Goal: Task Accomplishment & Management: Manage account settings

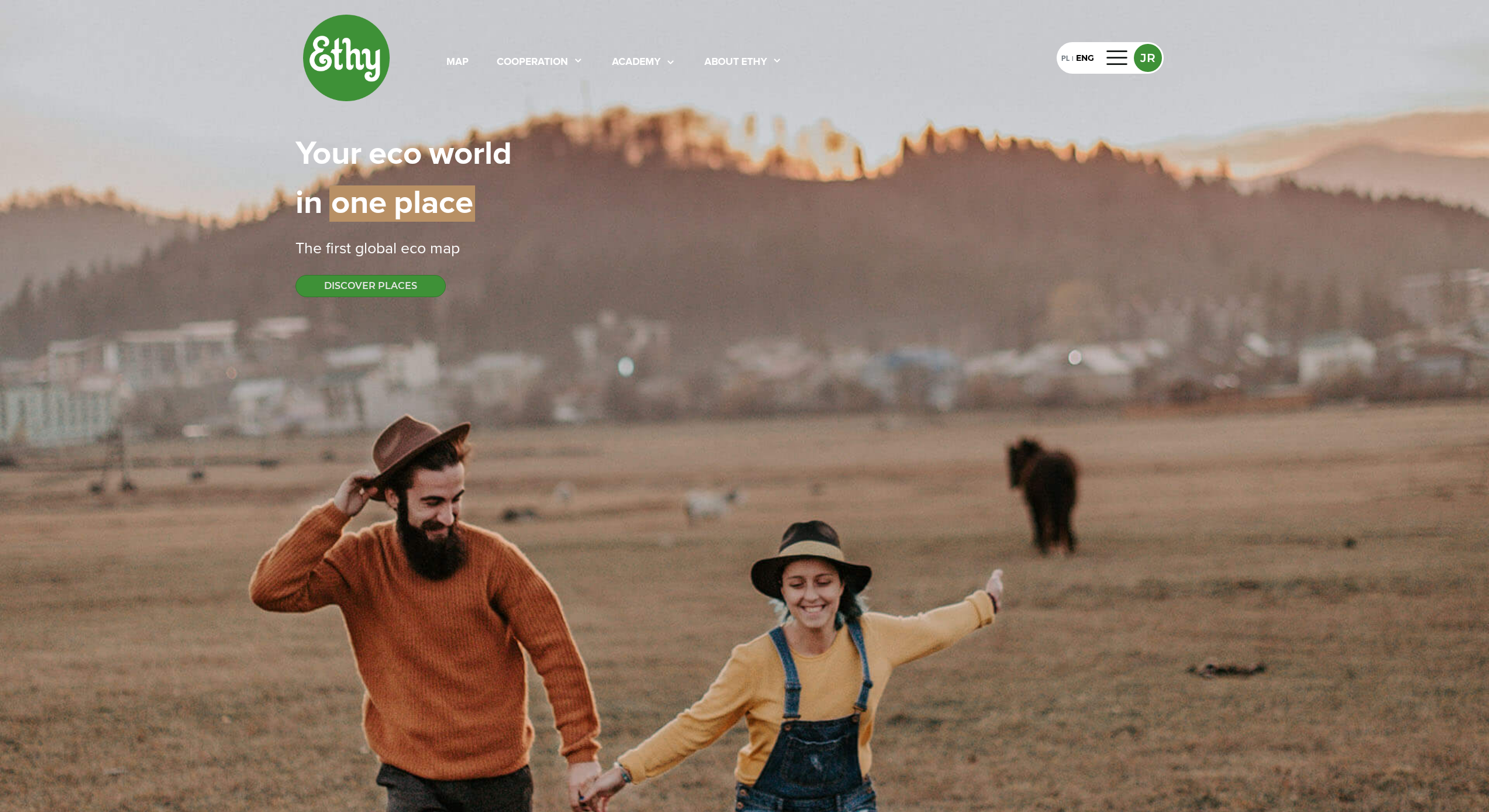
select select
click at [1118, 58] on div at bounding box center [1117, 57] width 28 height 19
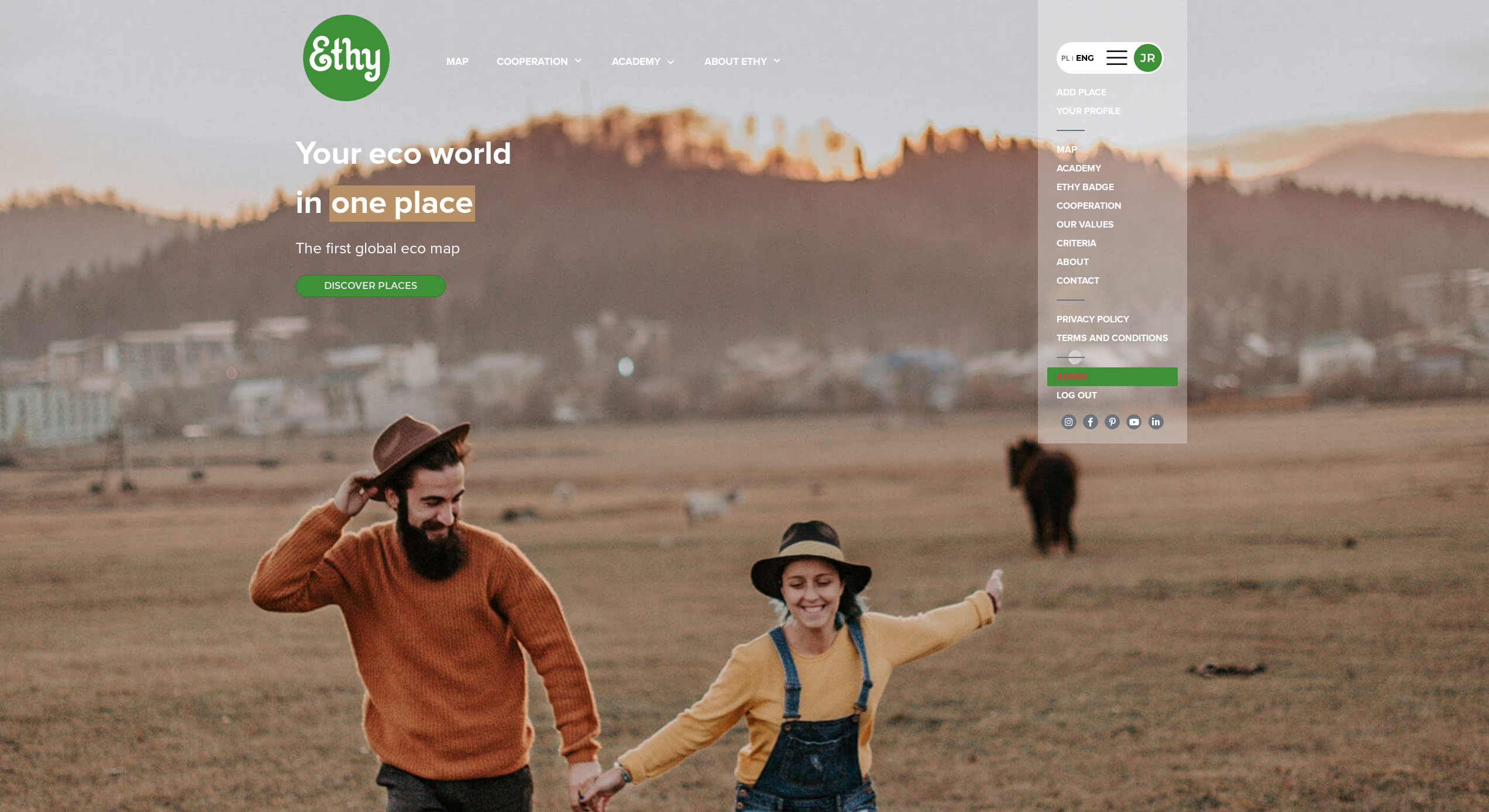
click at [1078, 373] on link "admin" at bounding box center [1112, 376] width 131 height 19
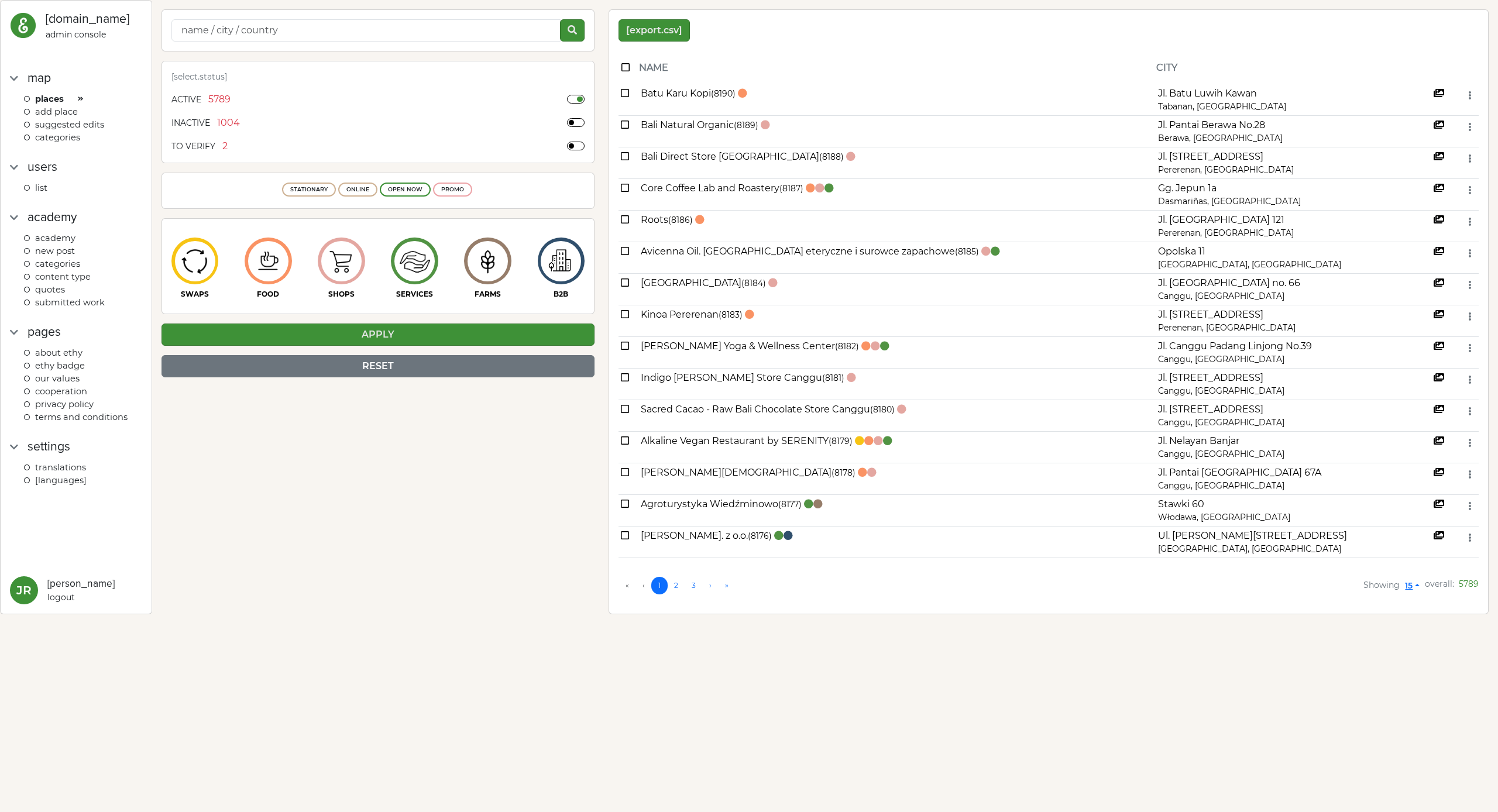
click at [57, 142] on div "map Places ADD PLACE Suggested edits categories" at bounding box center [75, 113] width 132 height 89
click at [59, 136] on span "categories" at bounding box center [57, 137] width 45 height 10
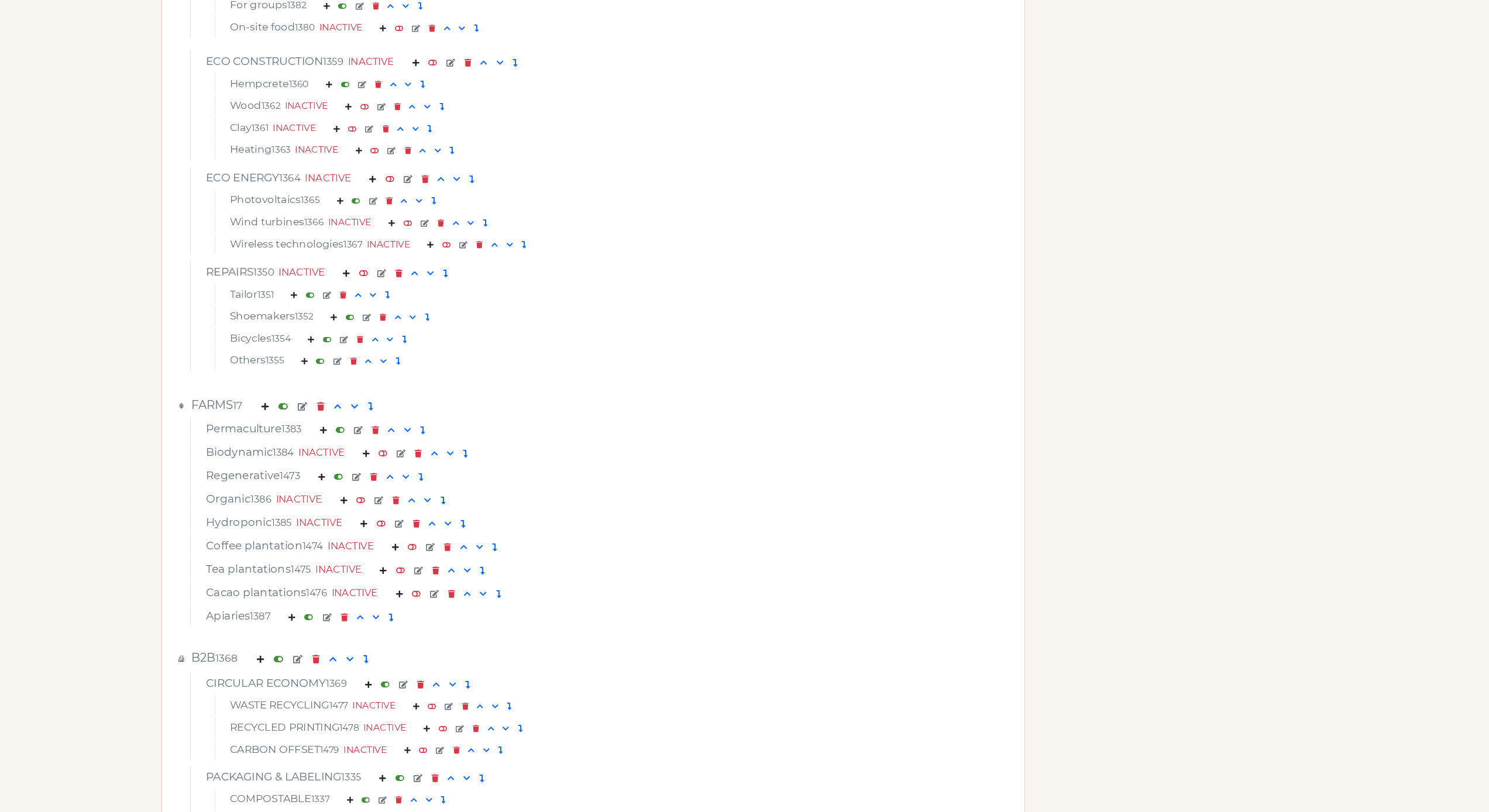
scroll to position [4161, 0]
click at [633, 412] on div "FARMS 17" at bounding box center [593, 402] width 844 height 19
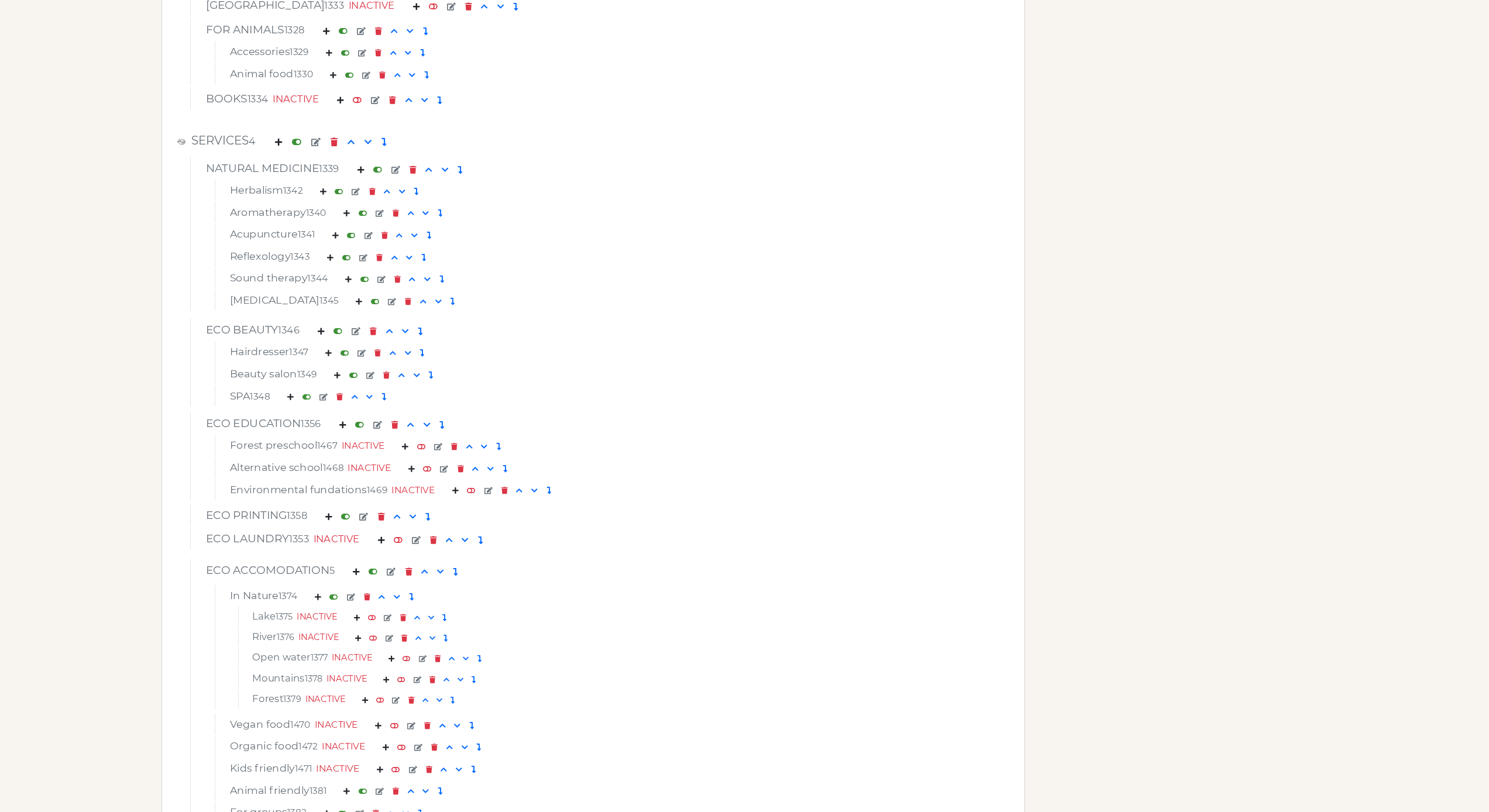
scroll to position [4328, 0]
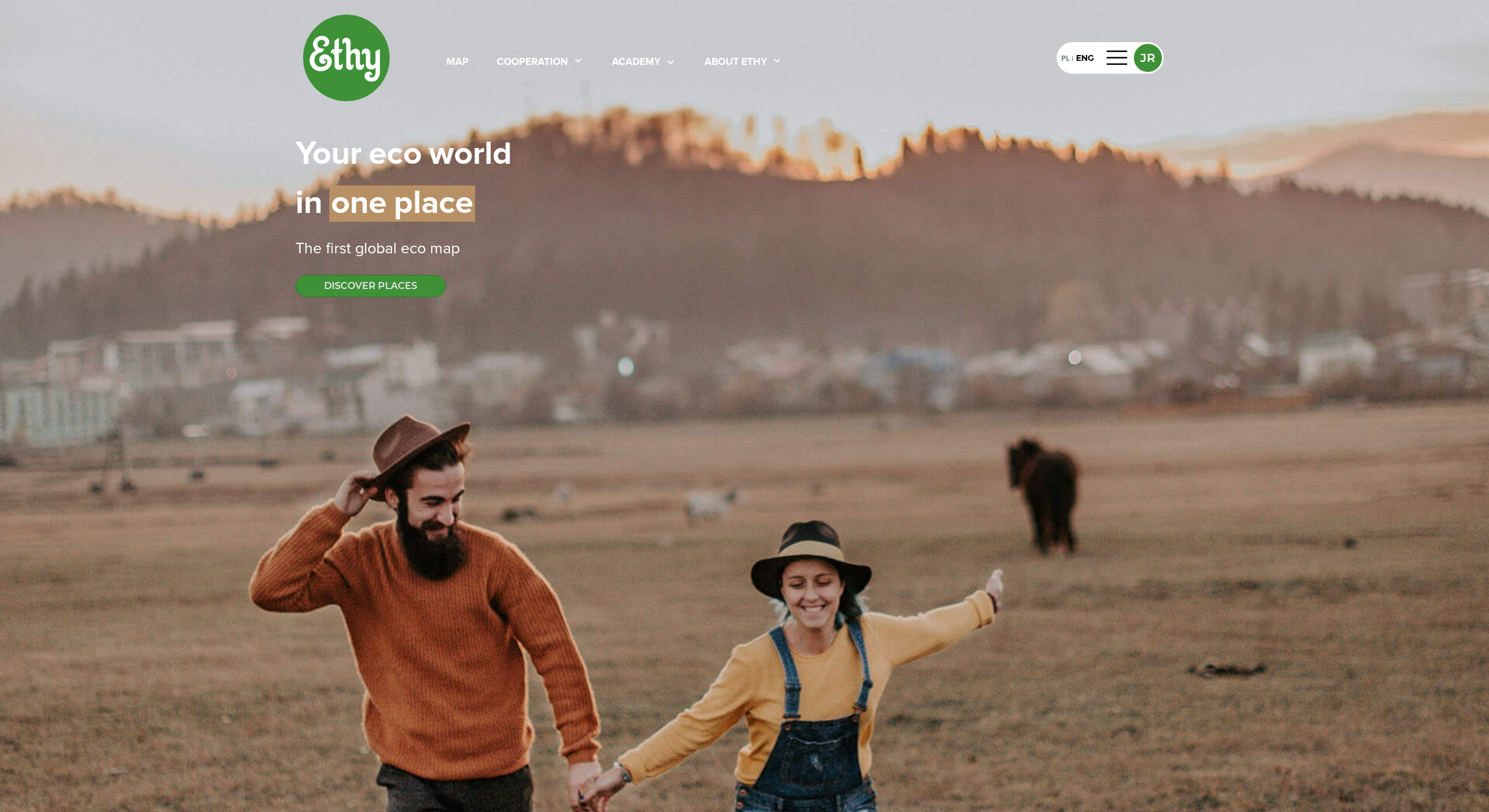
select select
click at [1110, 52] on div at bounding box center [1117, 57] width 28 height 19
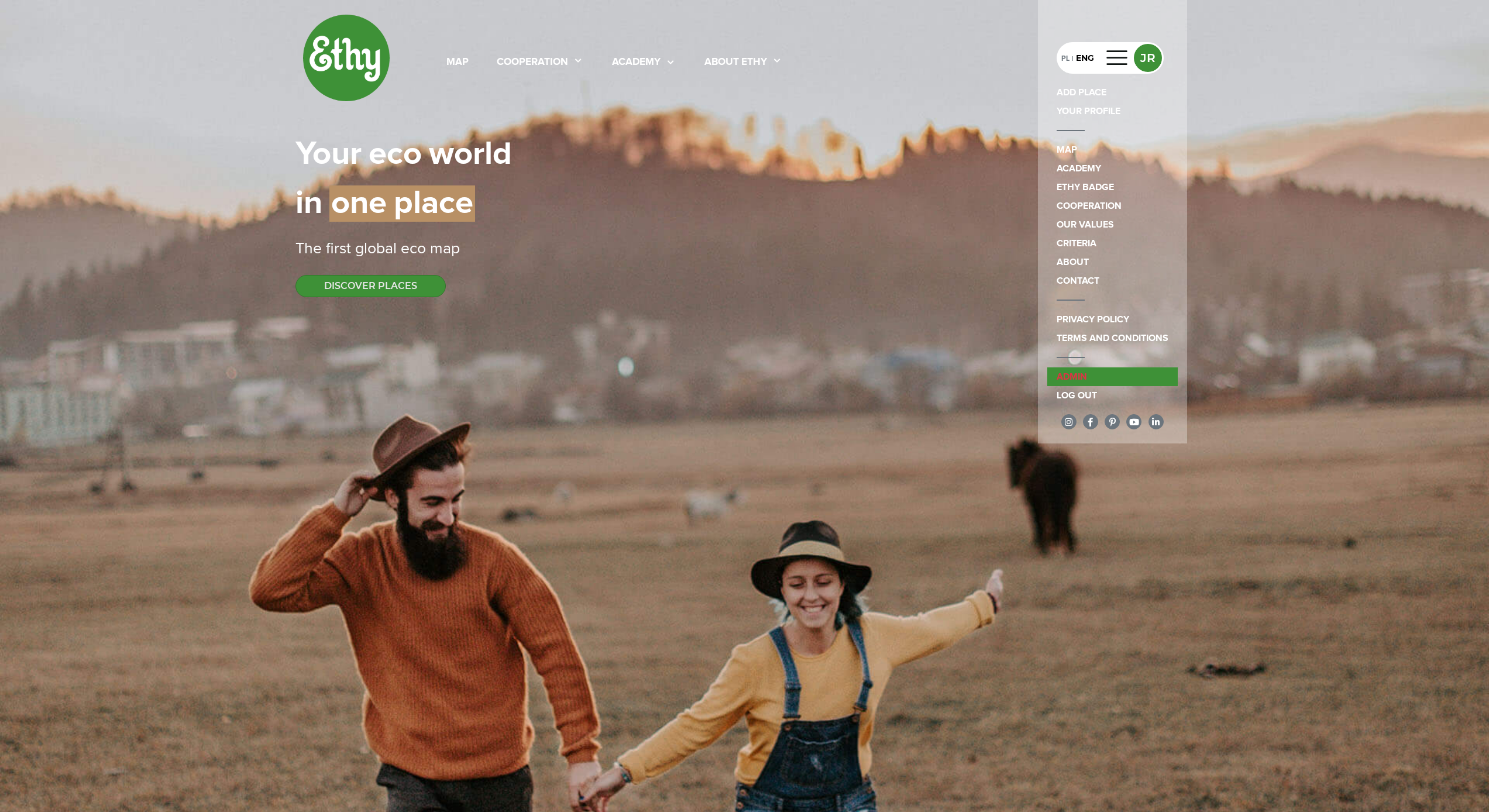
click at [1124, 376] on link "admin" at bounding box center [1112, 376] width 131 height 19
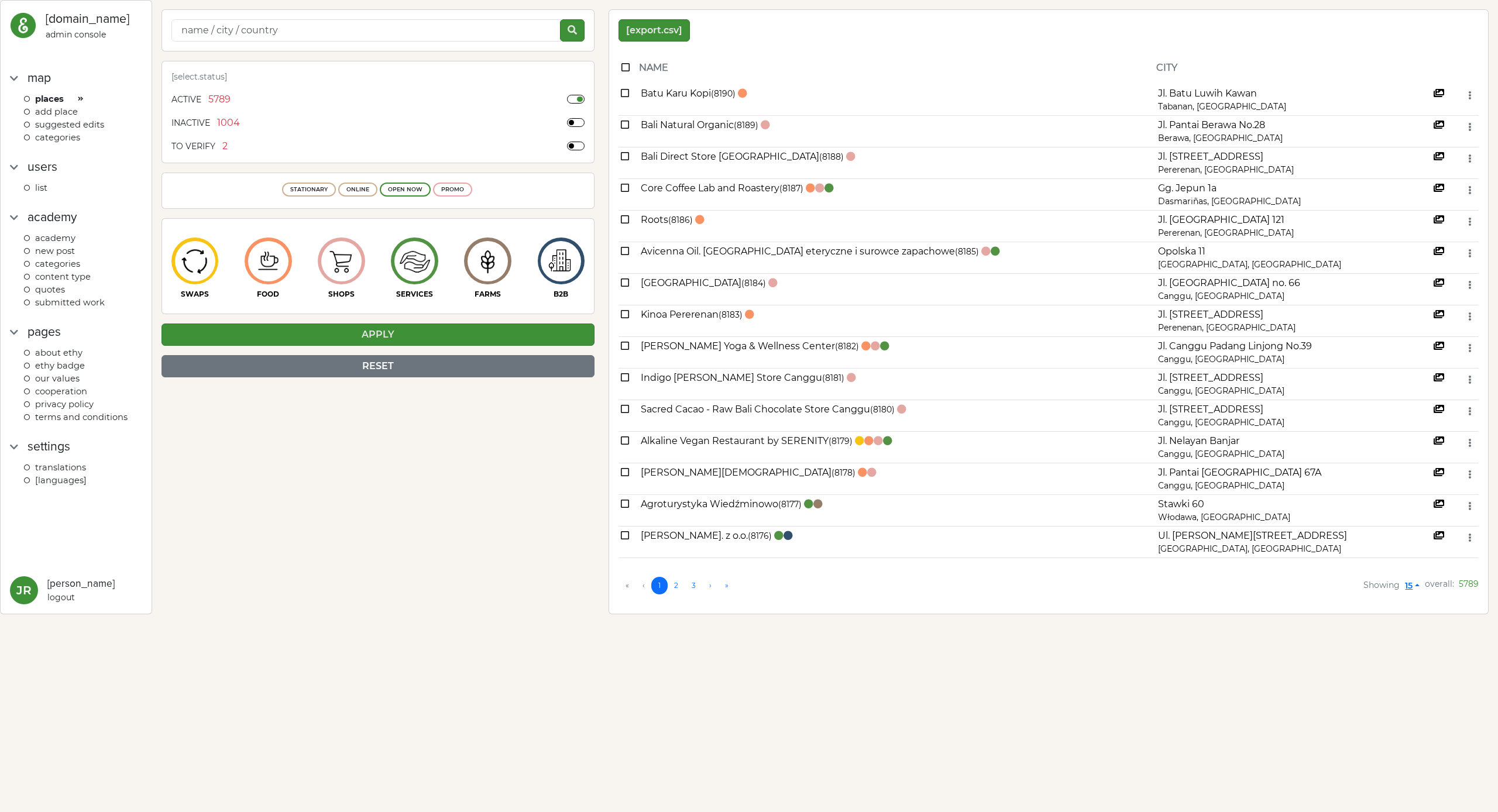
click at [81, 135] on div "categories" at bounding box center [83, 137] width 118 height 13
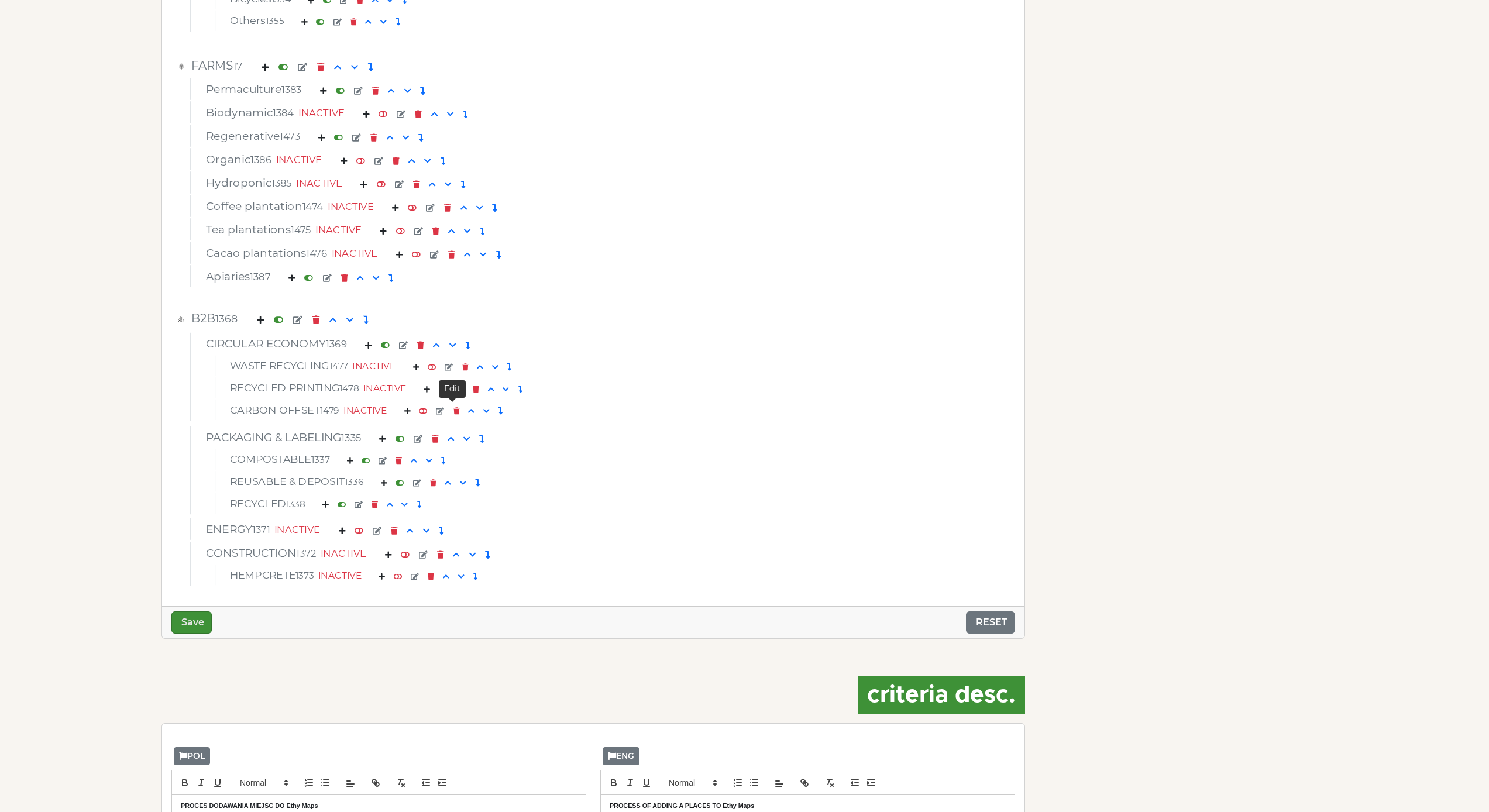
scroll to position [4392, 0]
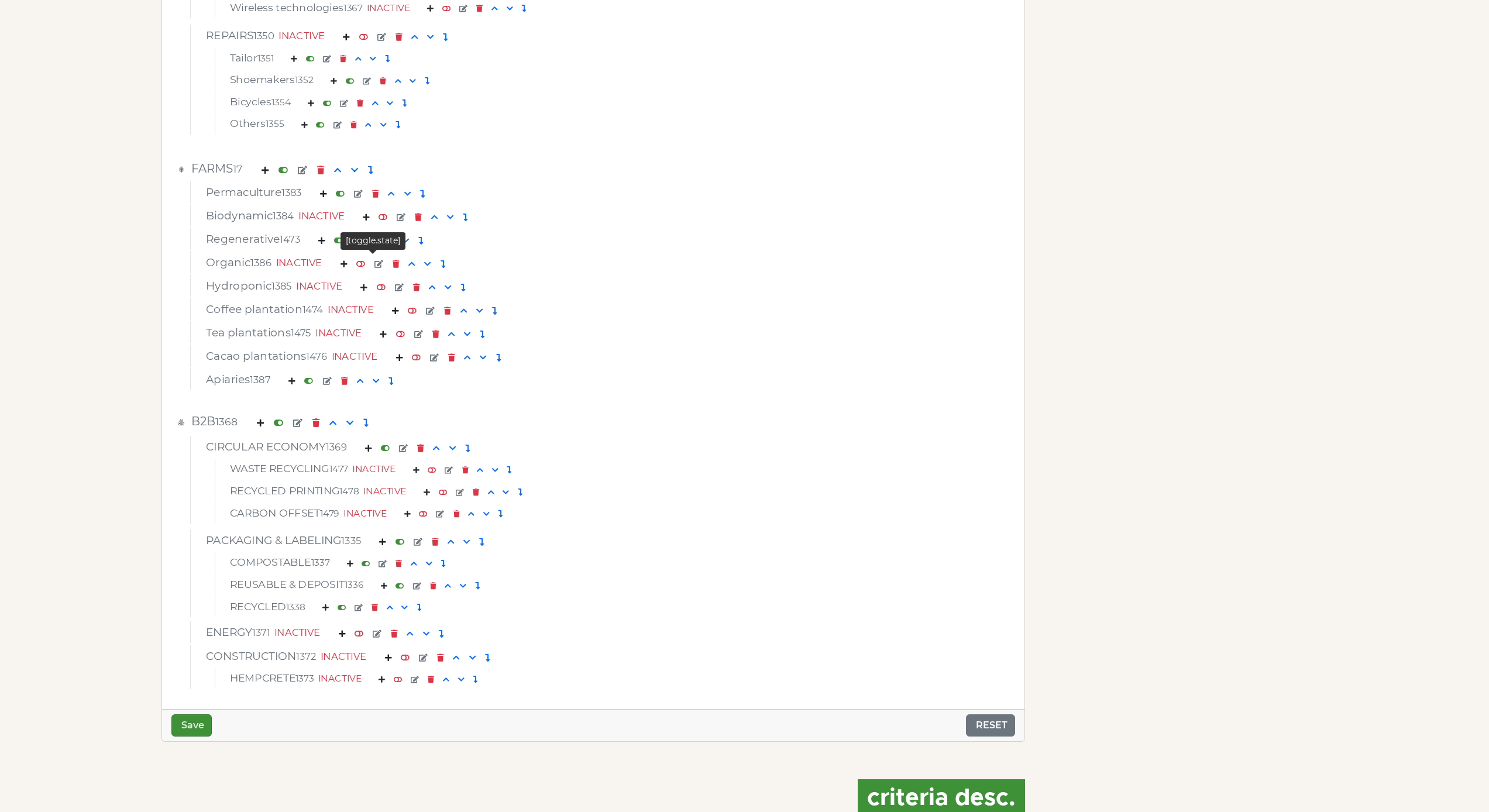
click at [365, 264] on em at bounding box center [361, 263] width 9 height 8
click at [203, 733] on button "Save" at bounding box center [191, 725] width 40 height 22
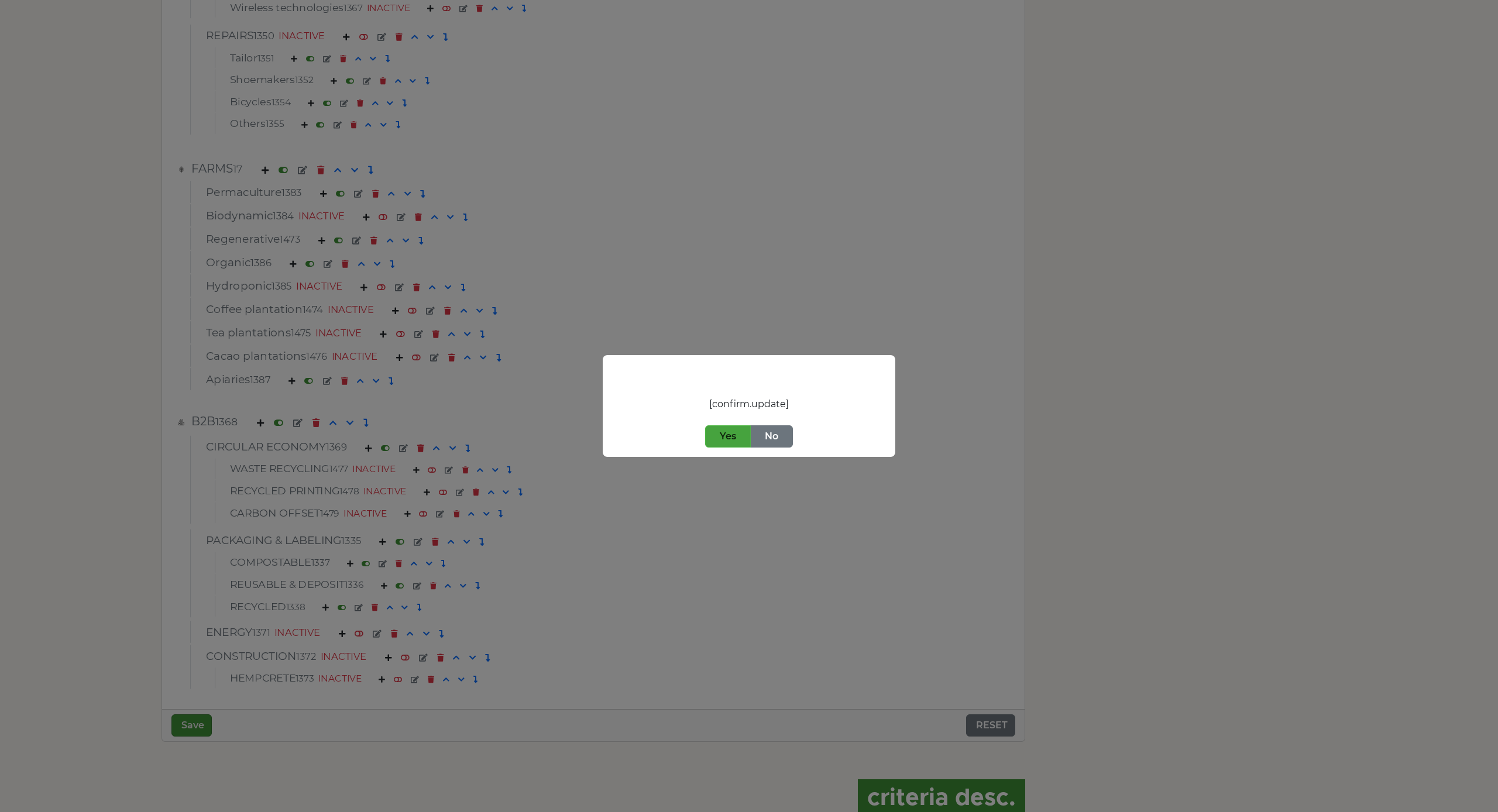
click at [707, 442] on button "Yes" at bounding box center [728, 436] width 46 height 22
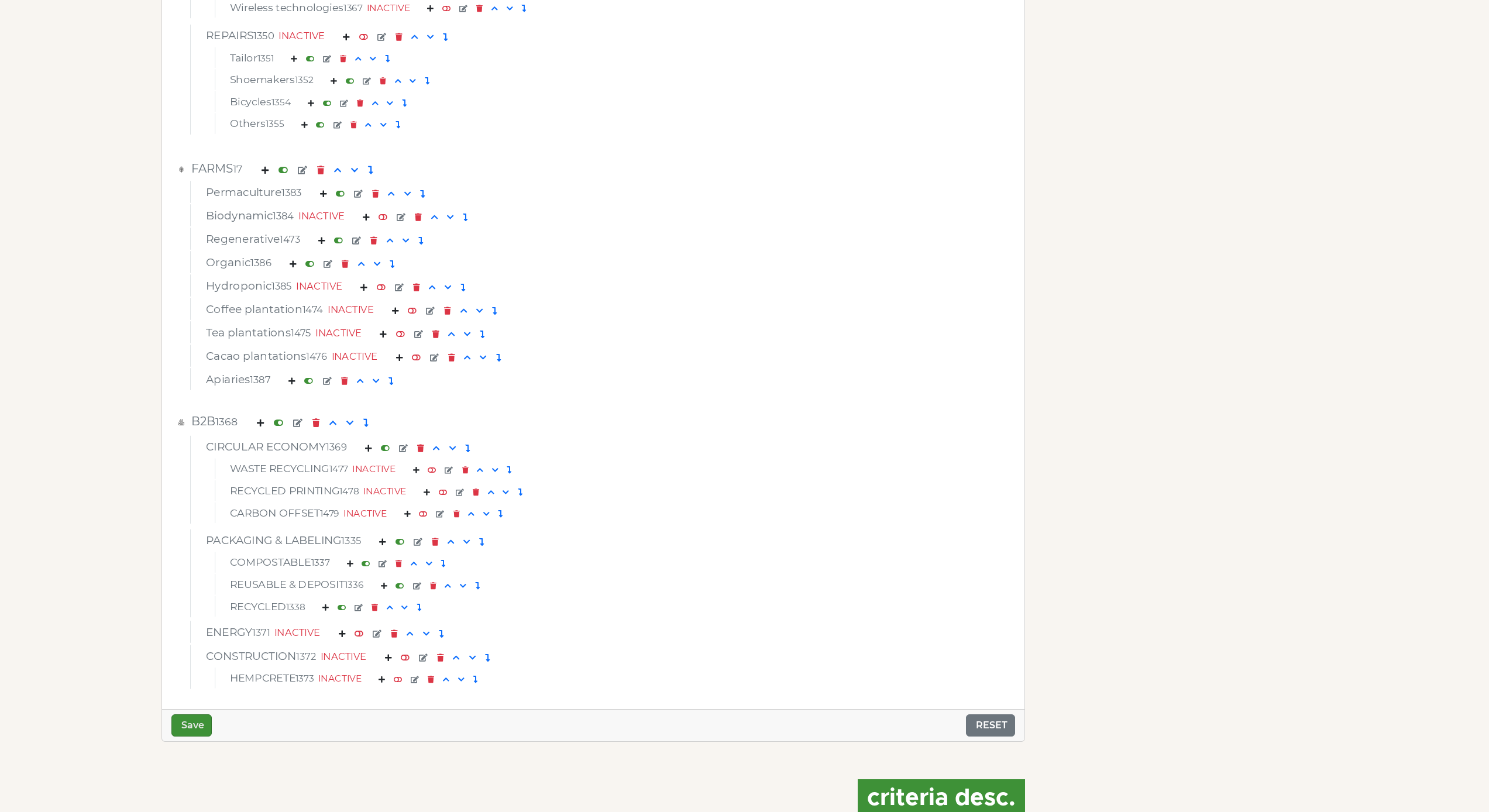
click at [700, 457] on div "CIRCULAR ECONOMY 1369" at bounding box center [593, 448] width 793 height 17
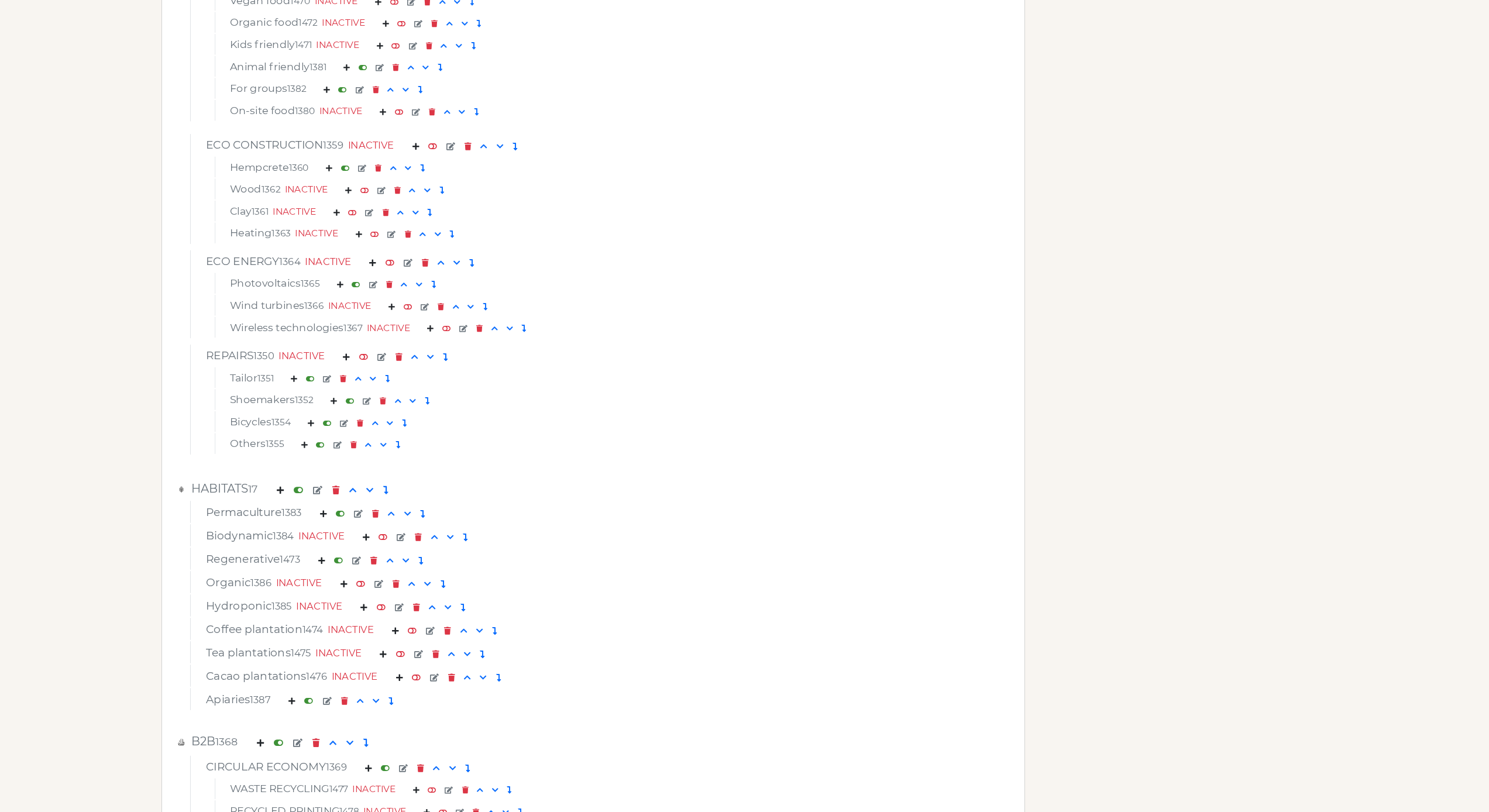
scroll to position [4298, 0]
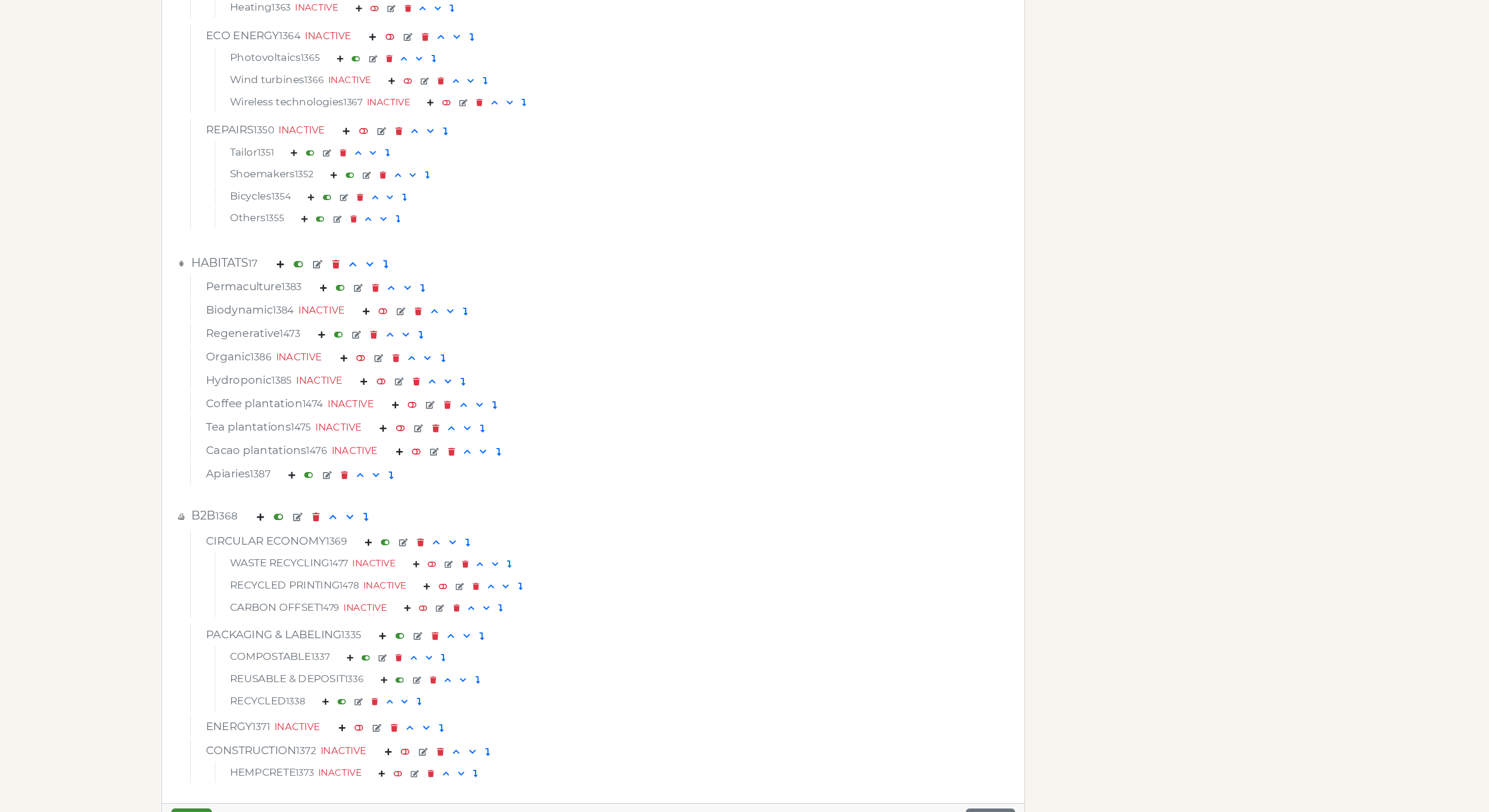
click at [530, 535] on div "CIRCULAR ECONOMY 1369" at bounding box center [593, 542] width 793 height 17
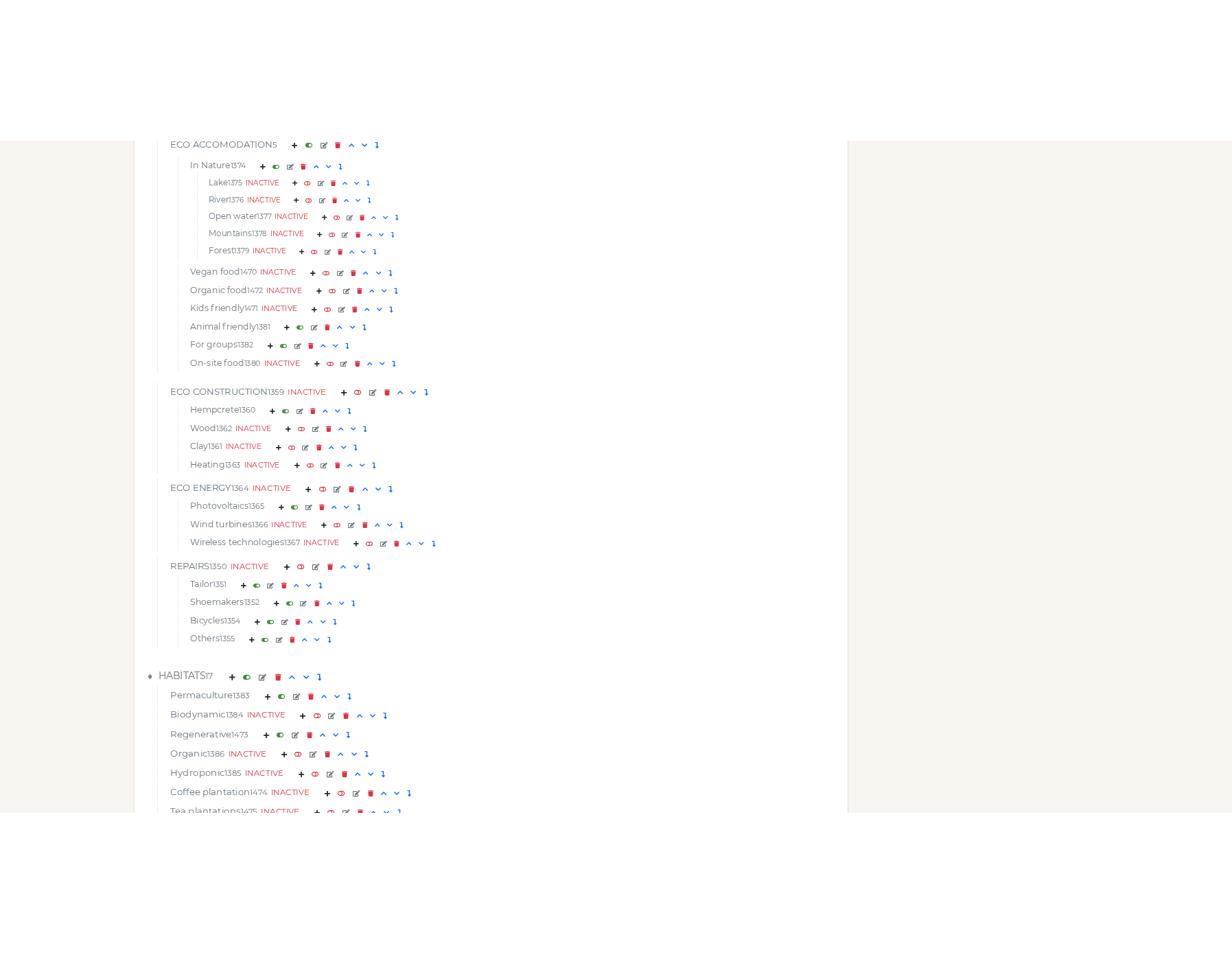
scroll to position [4882, 0]
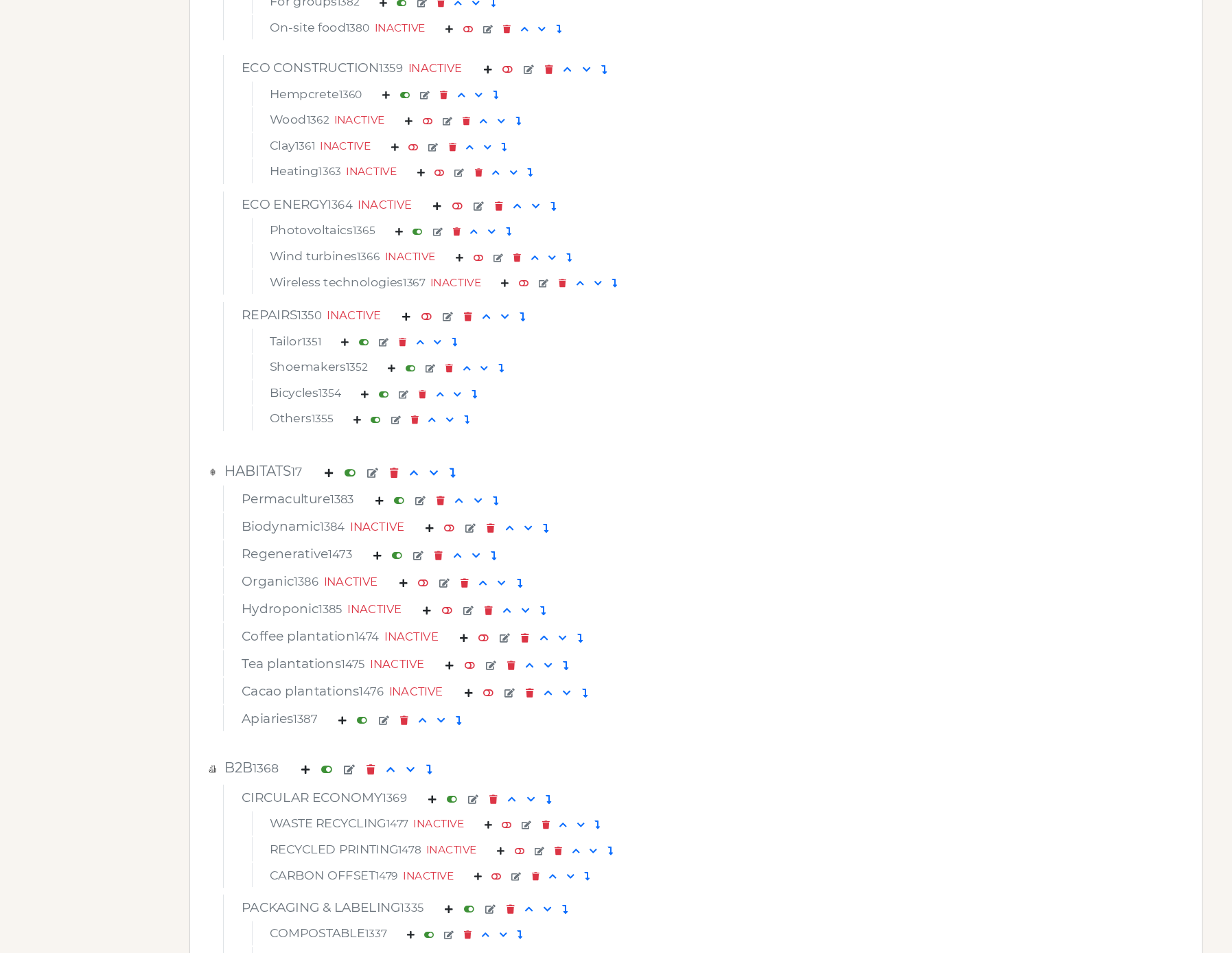
click at [1070, 612] on div "Hydroponic 1385 INACTIVE" at bounding box center [696, 610] width 930 height 20
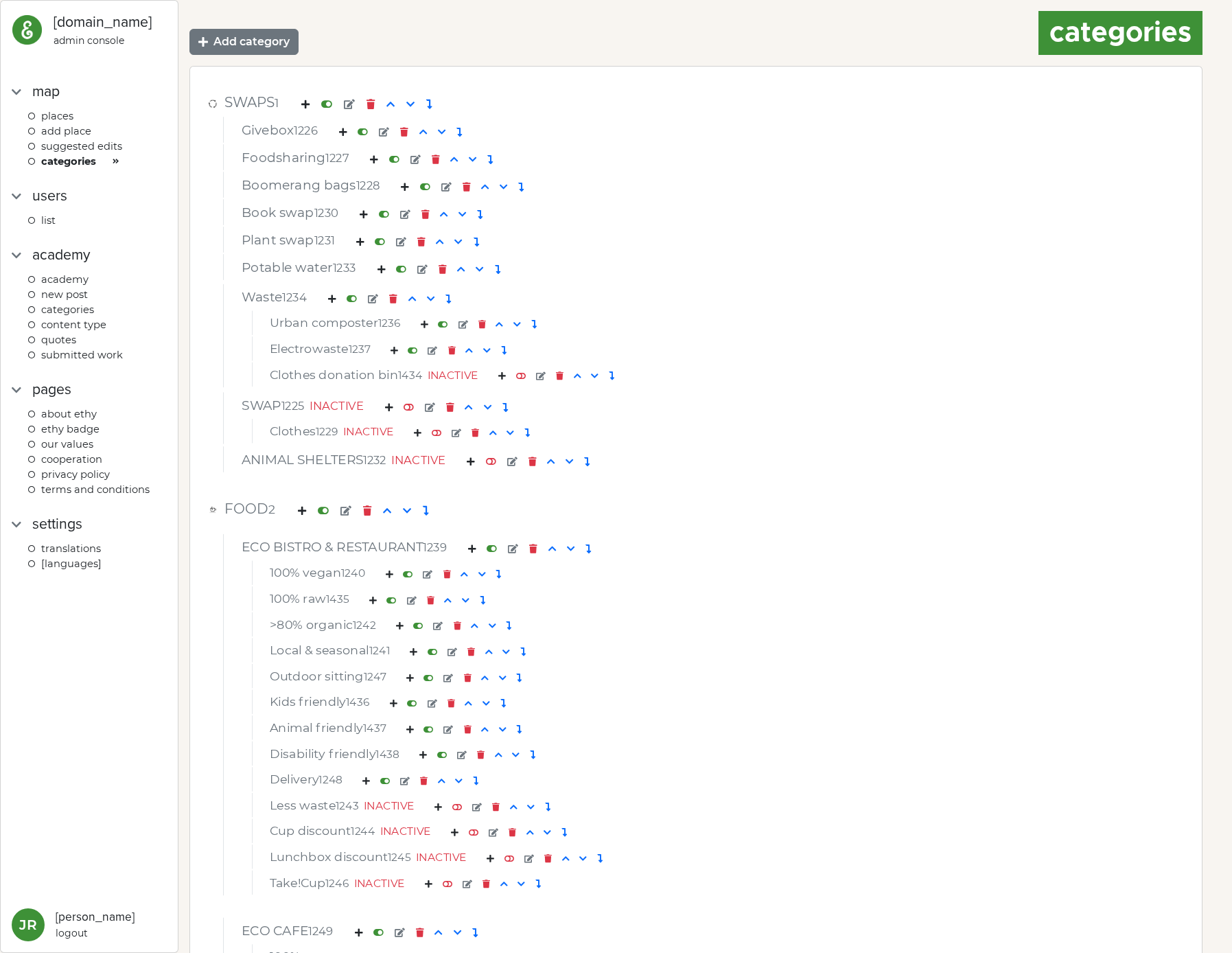
click at [870, 174] on div "Boomerang bags 1228" at bounding box center [695, 185] width 945 height 26
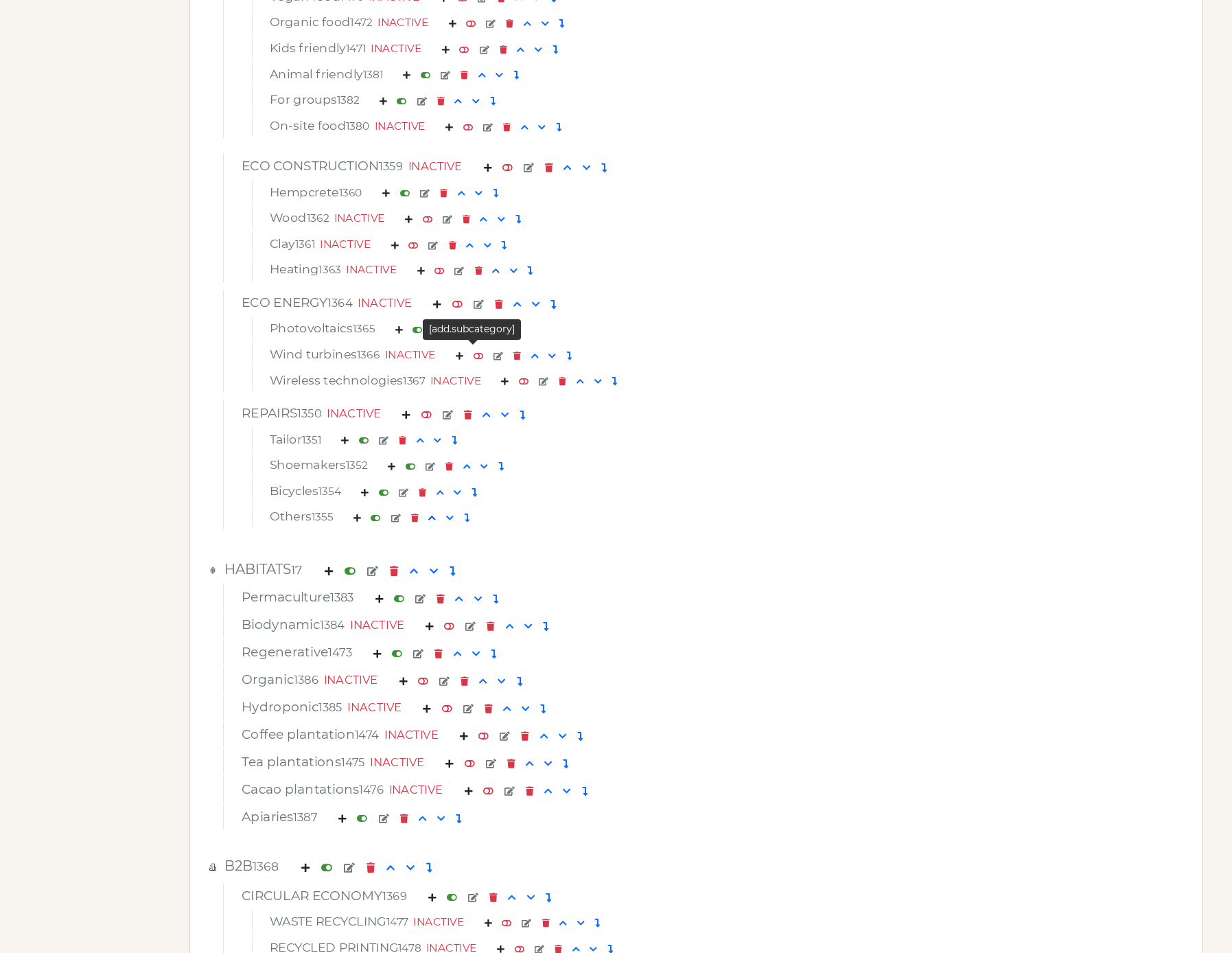
scroll to position [4890, 0]
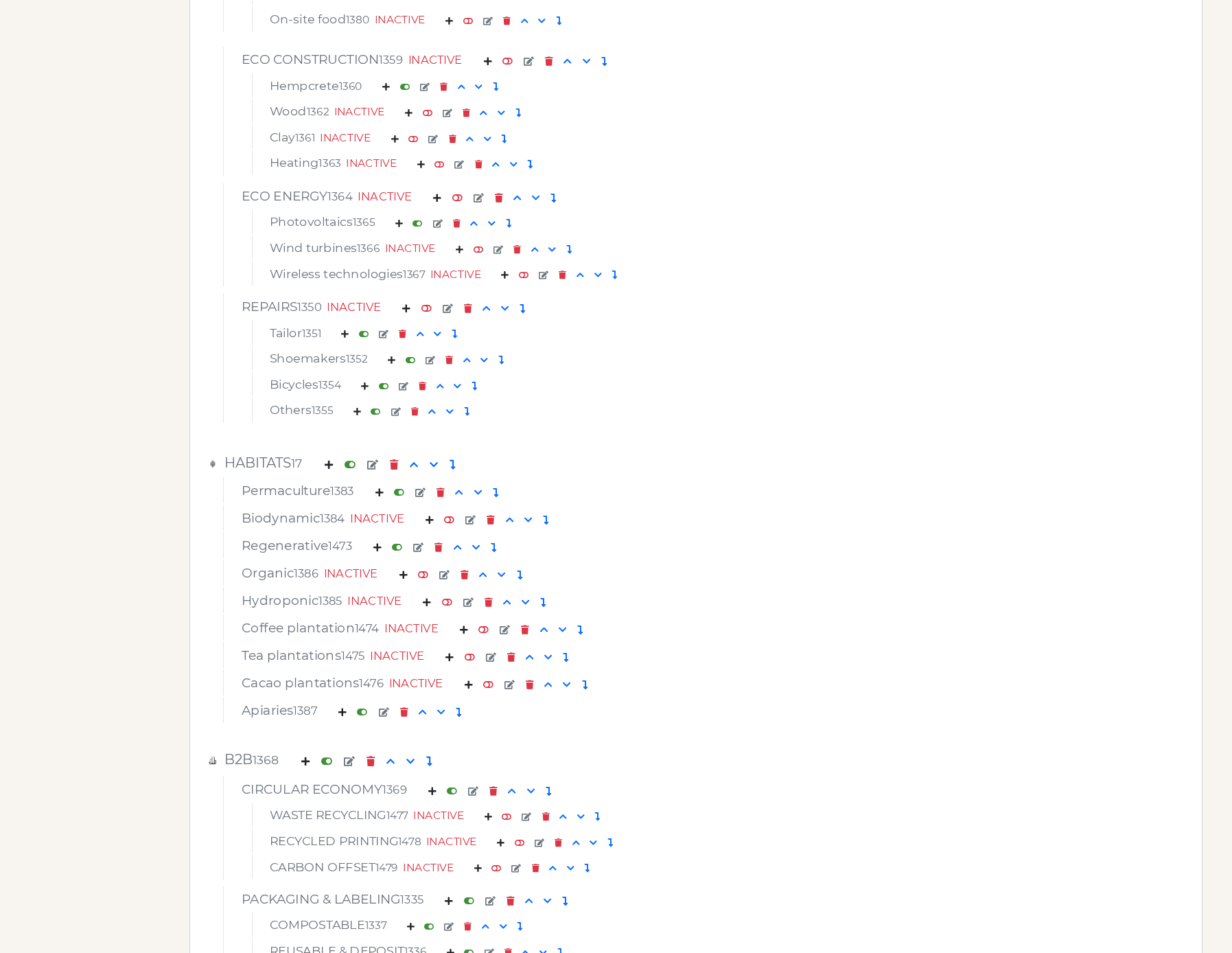
click at [428, 575] on em at bounding box center [423, 574] width 11 height 9
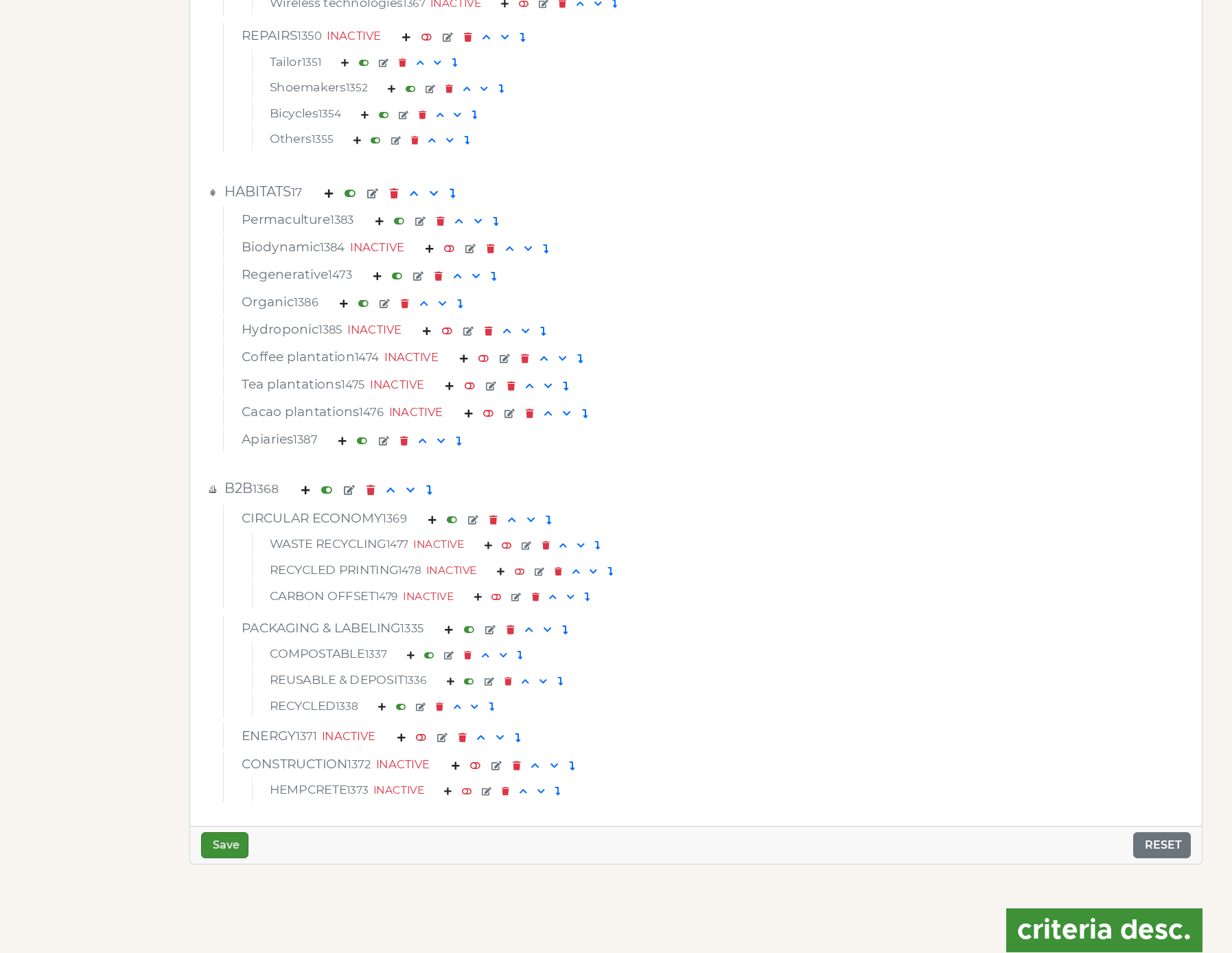
scroll to position [5521, 0]
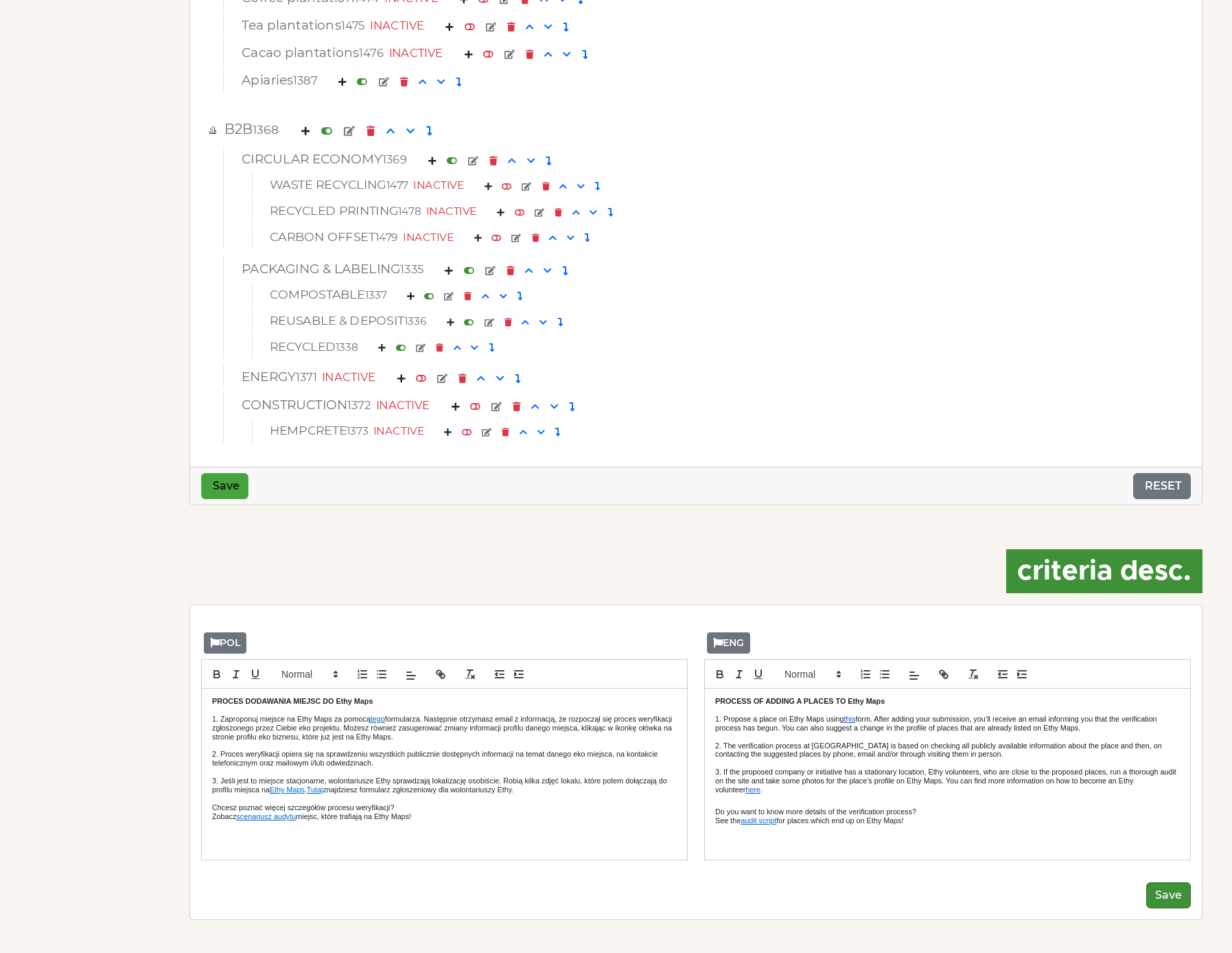
click at [232, 479] on button "Save" at bounding box center [224, 486] width 47 height 26
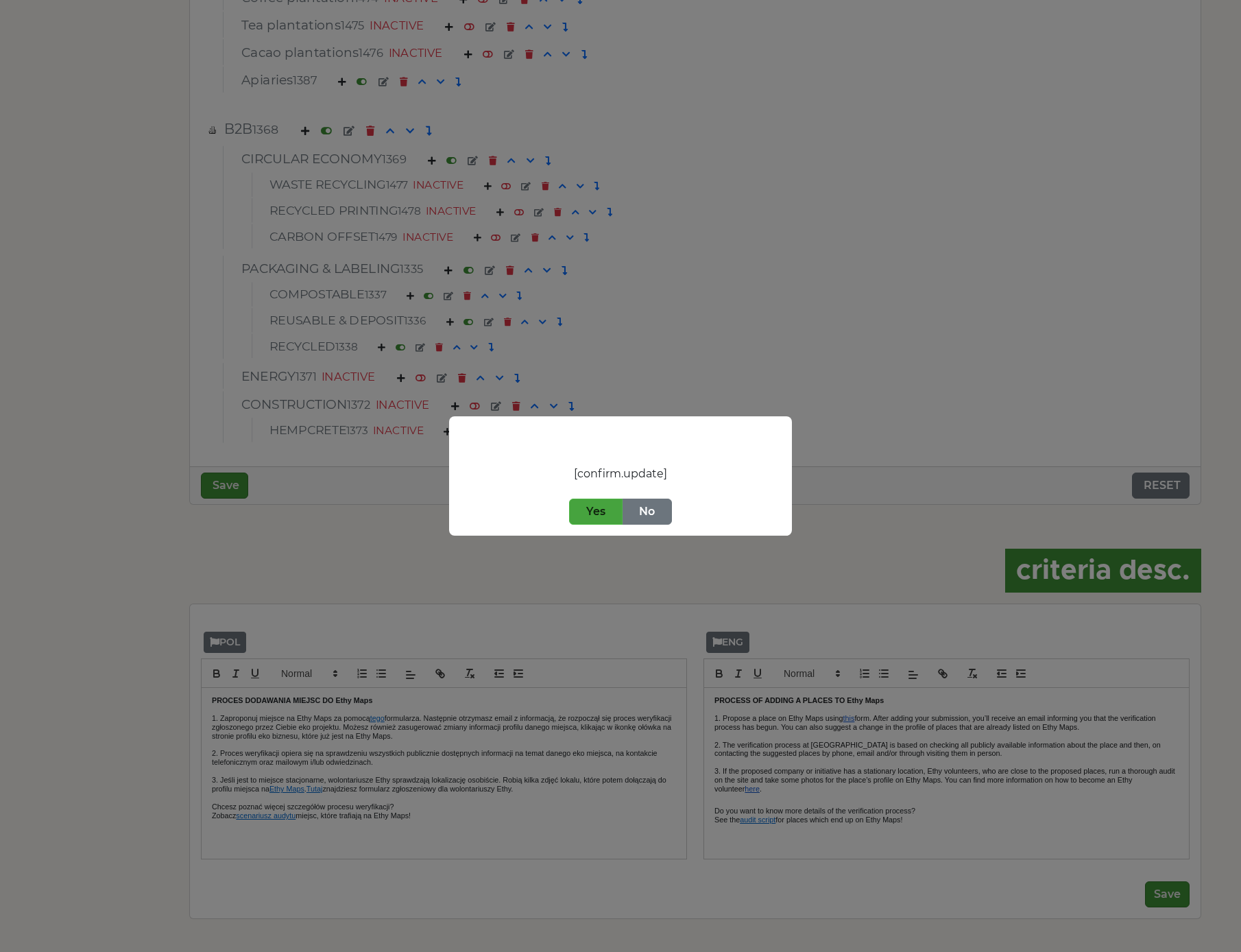
click at [584, 509] on button "Yes" at bounding box center [596, 512] width 53 height 26
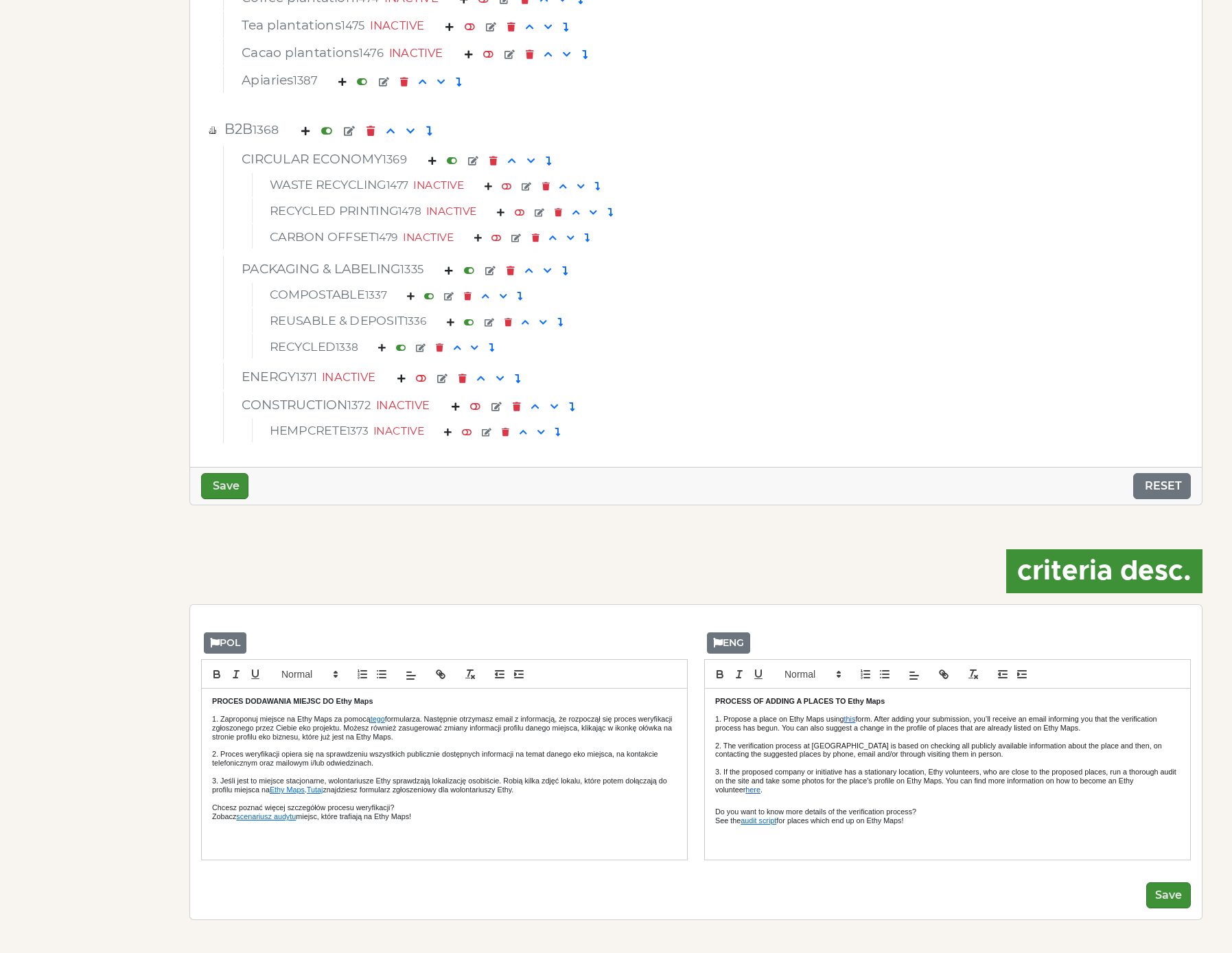
click at [1170, 488] on button "RESET" at bounding box center [1162, 486] width 58 height 26
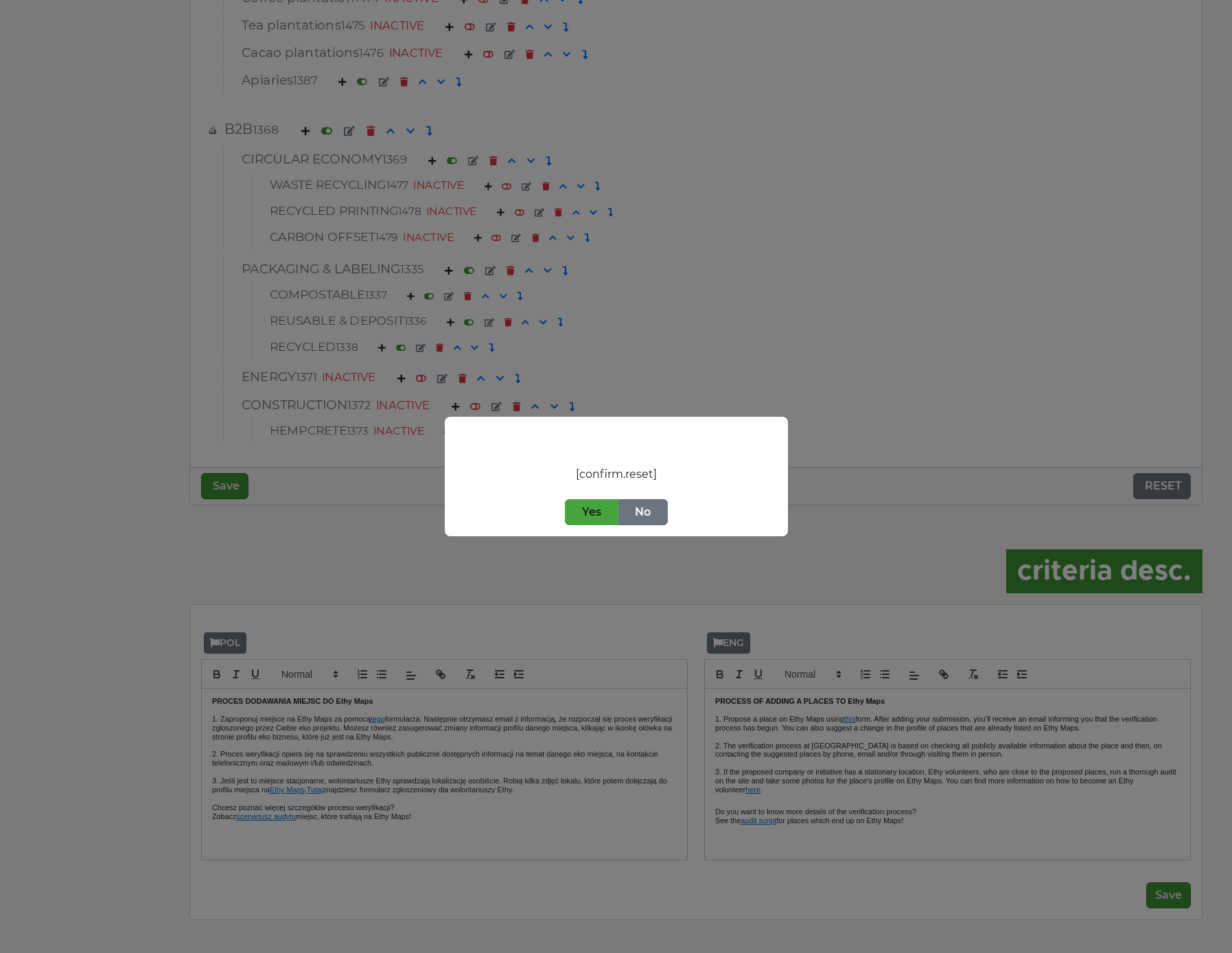
click at [595, 522] on button "Yes" at bounding box center [591, 512] width 53 height 26
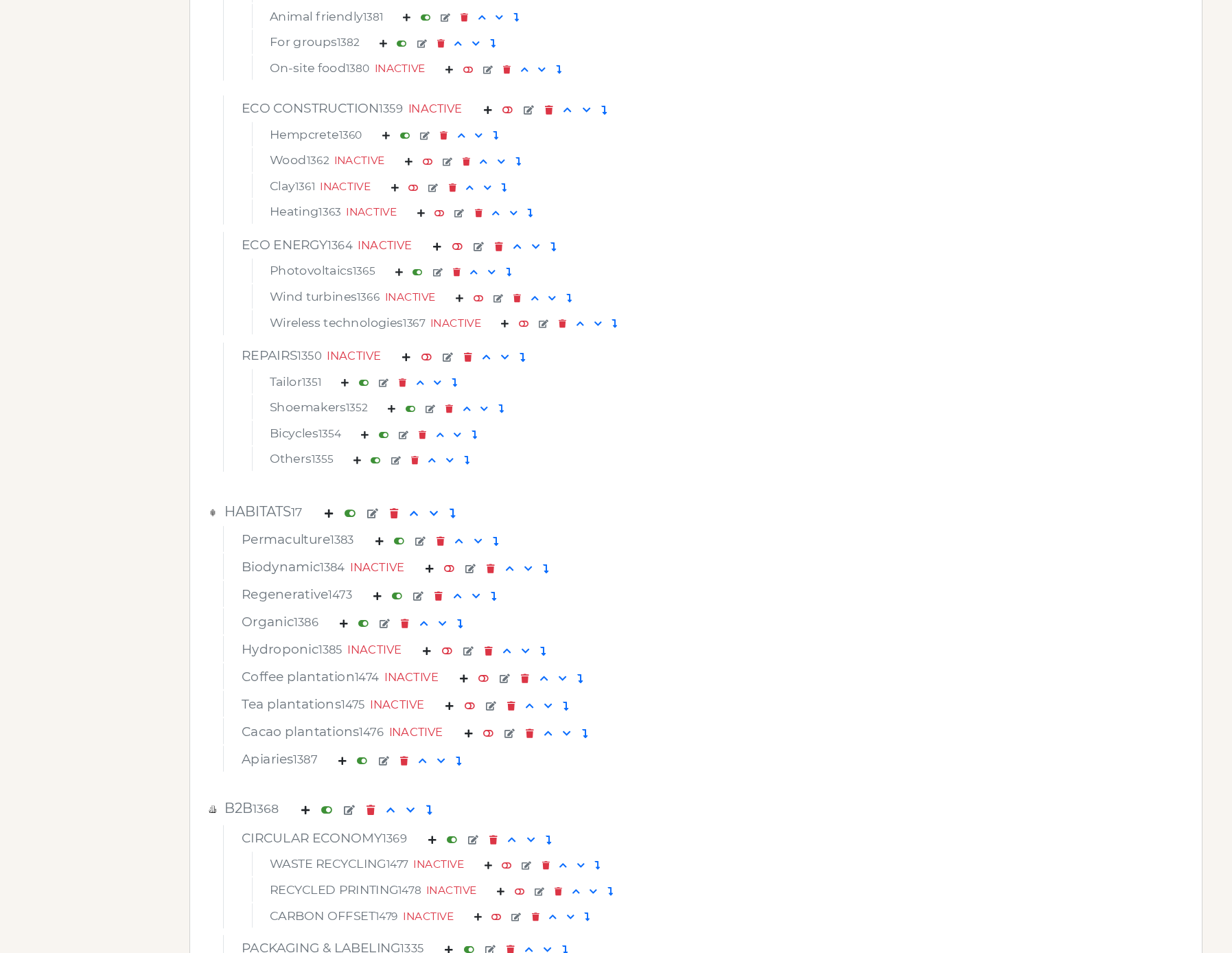
scroll to position [4844, 0]
click at [369, 622] on em at bounding box center [363, 620] width 11 height 9
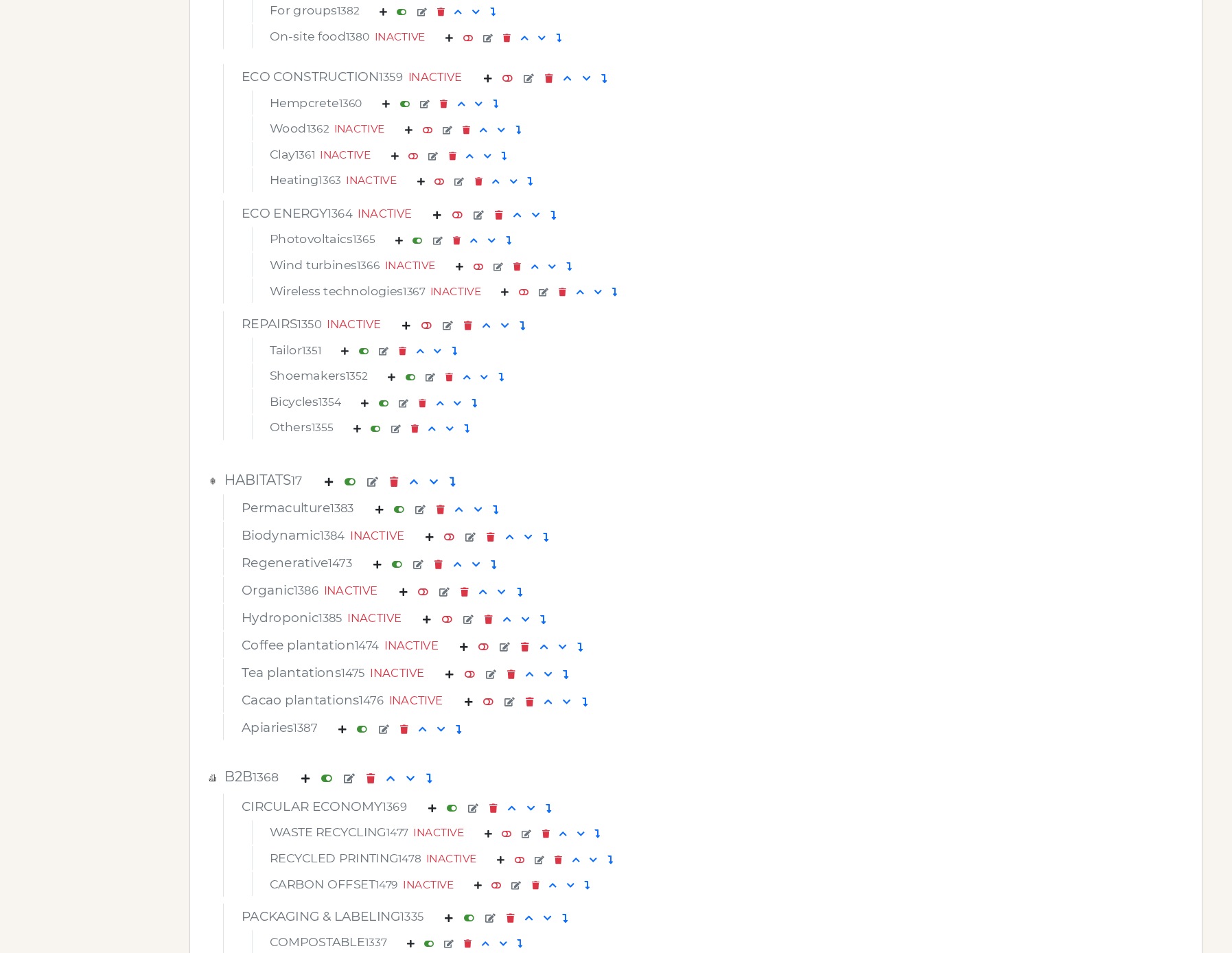
scroll to position [5521, 0]
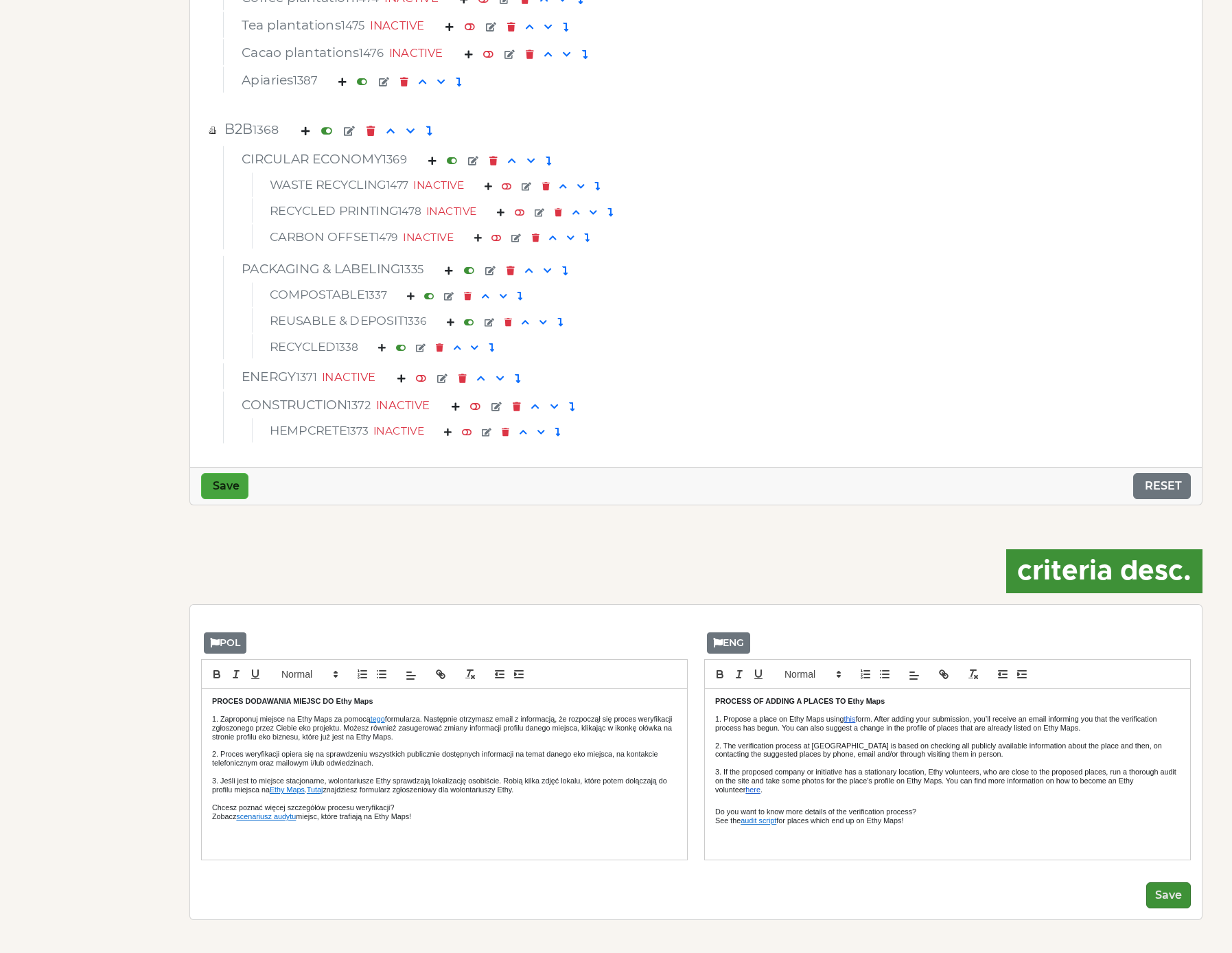
click at [215, 483] on button "Save" at bounding box center [224, 486] width 47 height 26
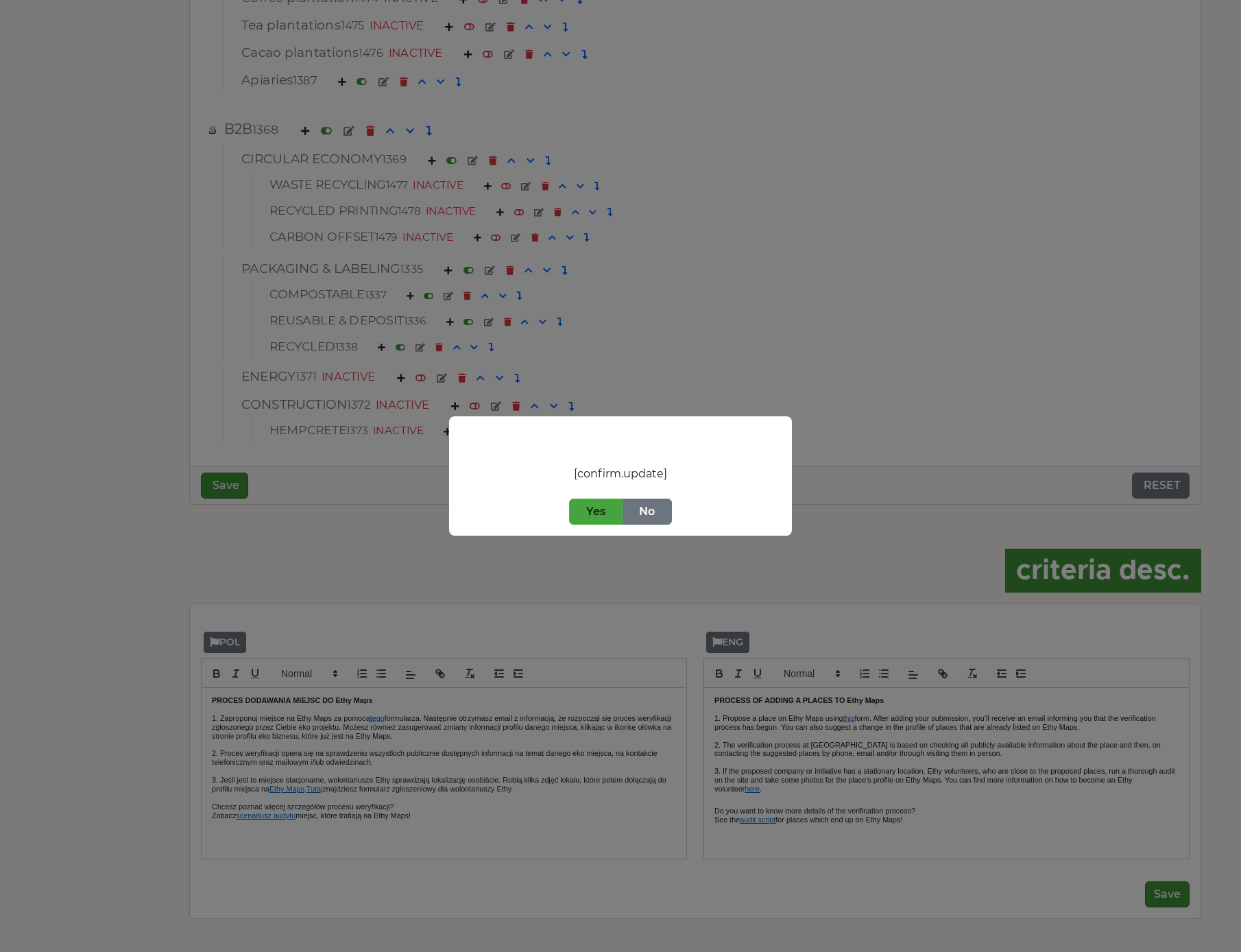
click at [612, 514] on button "Yes" at bounding box center [596, 512] width 53 height 26
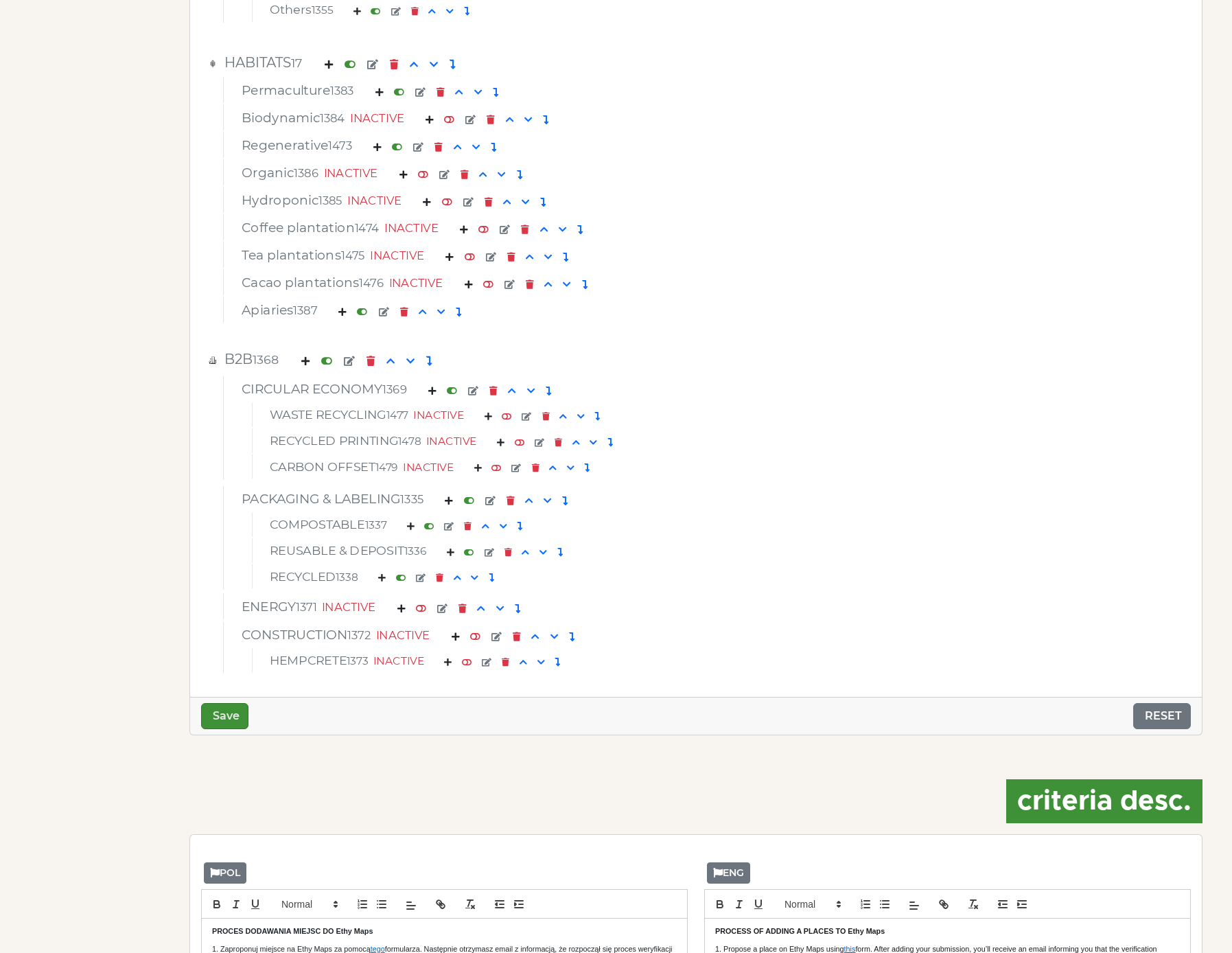
scroll to position [5166, 0]
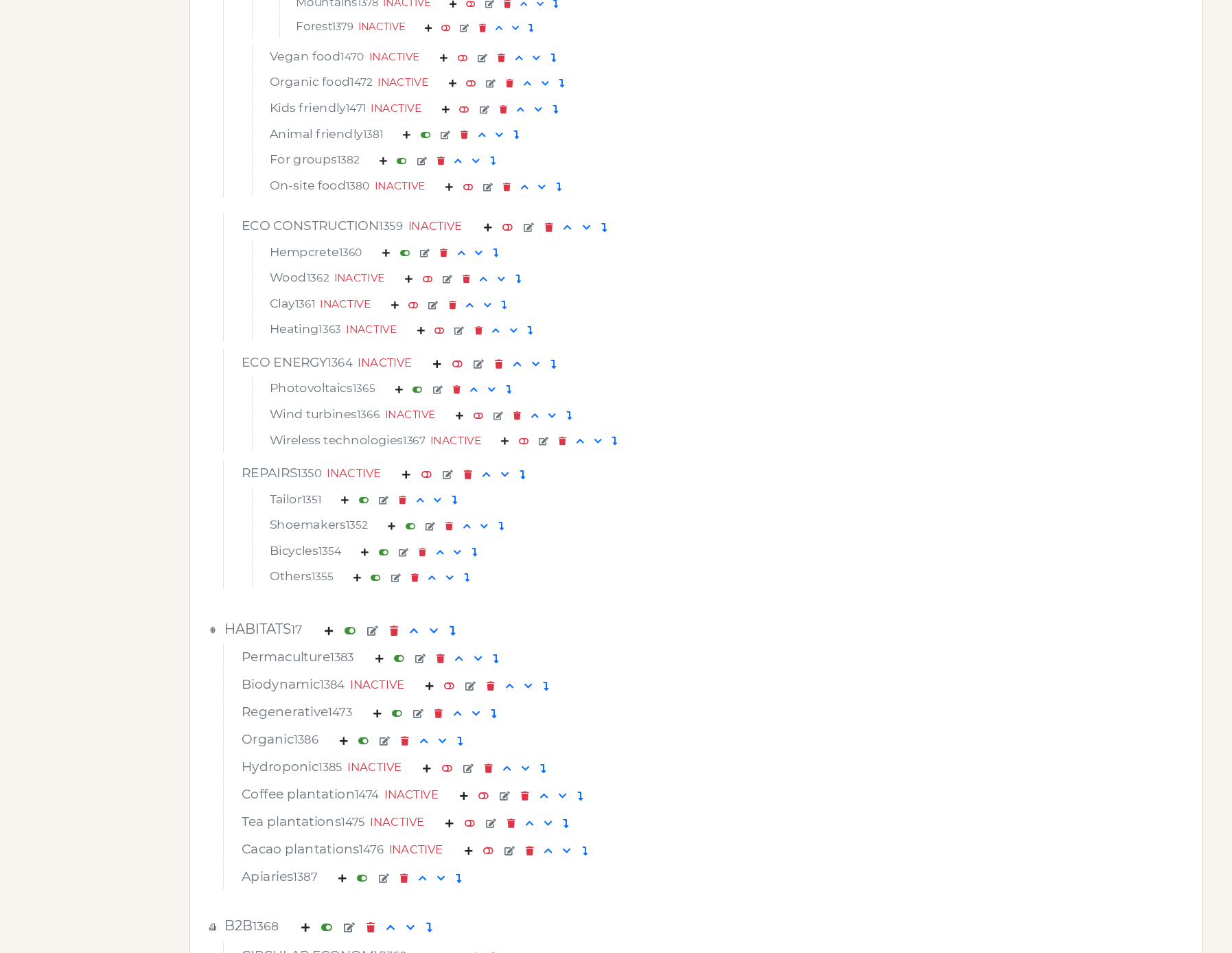
scroll to position [4948, 0]
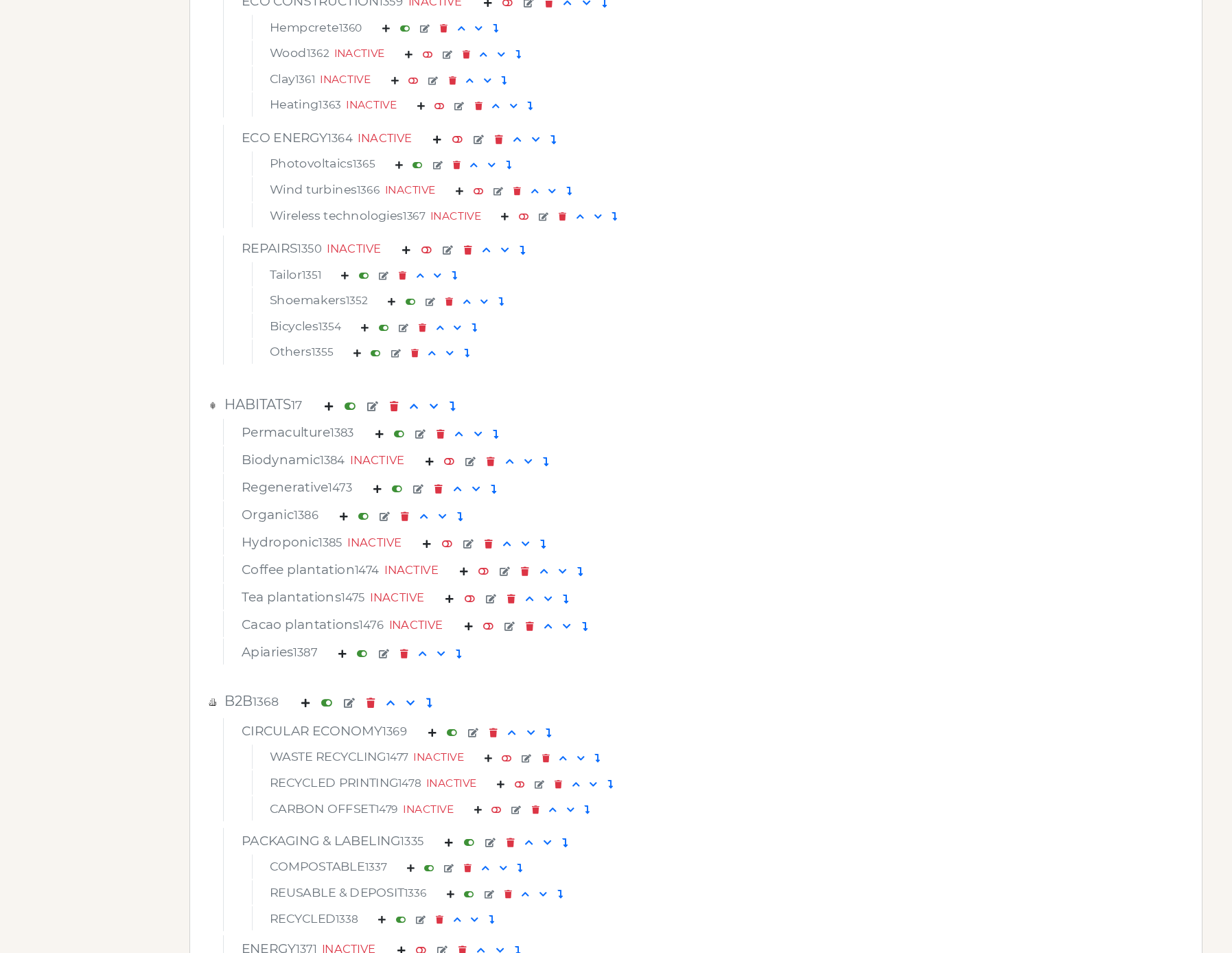
click at [214, 406] on img at bounding box center [212, 405] width 12 height 11
click at [215, 408] on img at bounding box center [212, 405] width 12 height 11
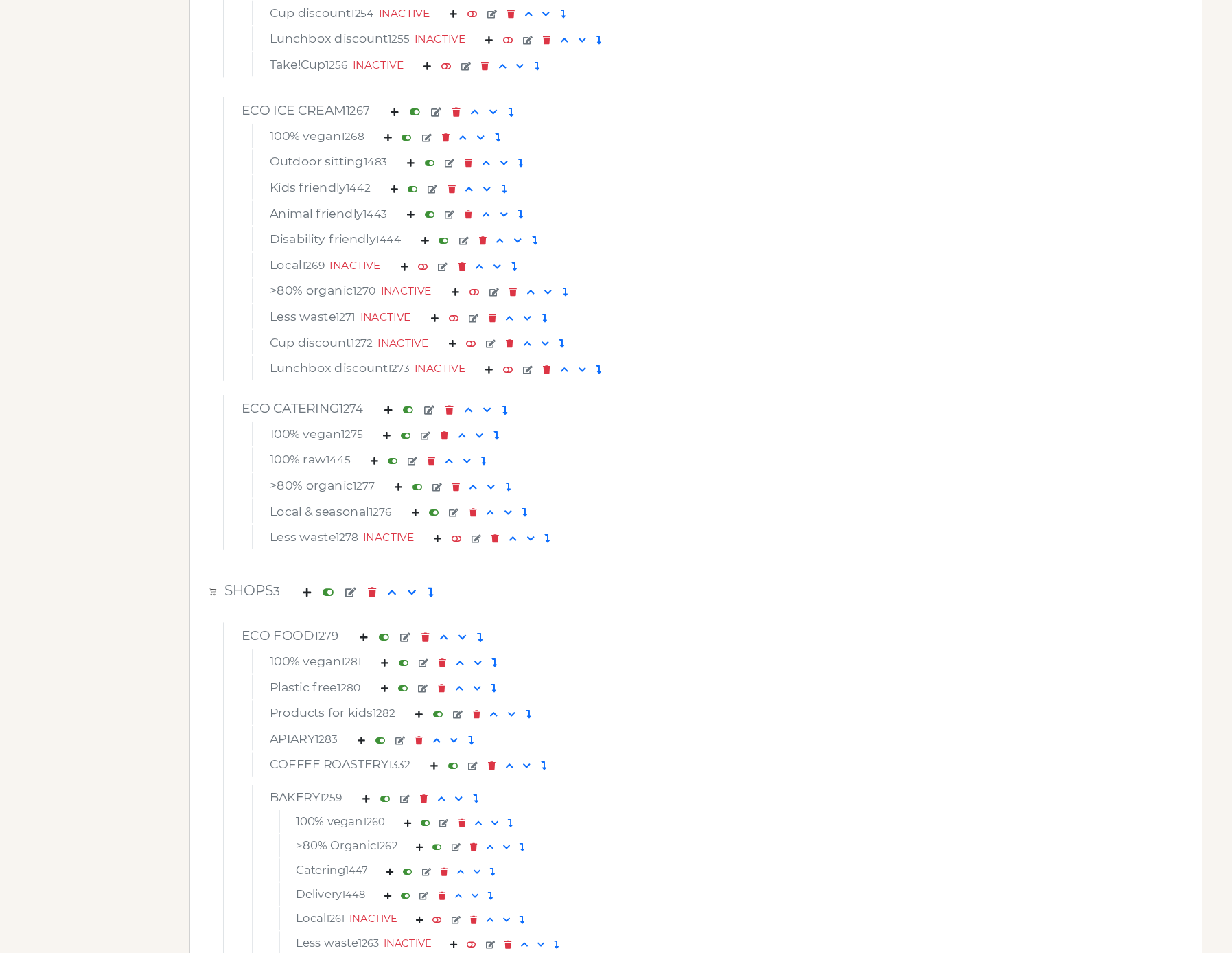
scroll to position [0, 0]
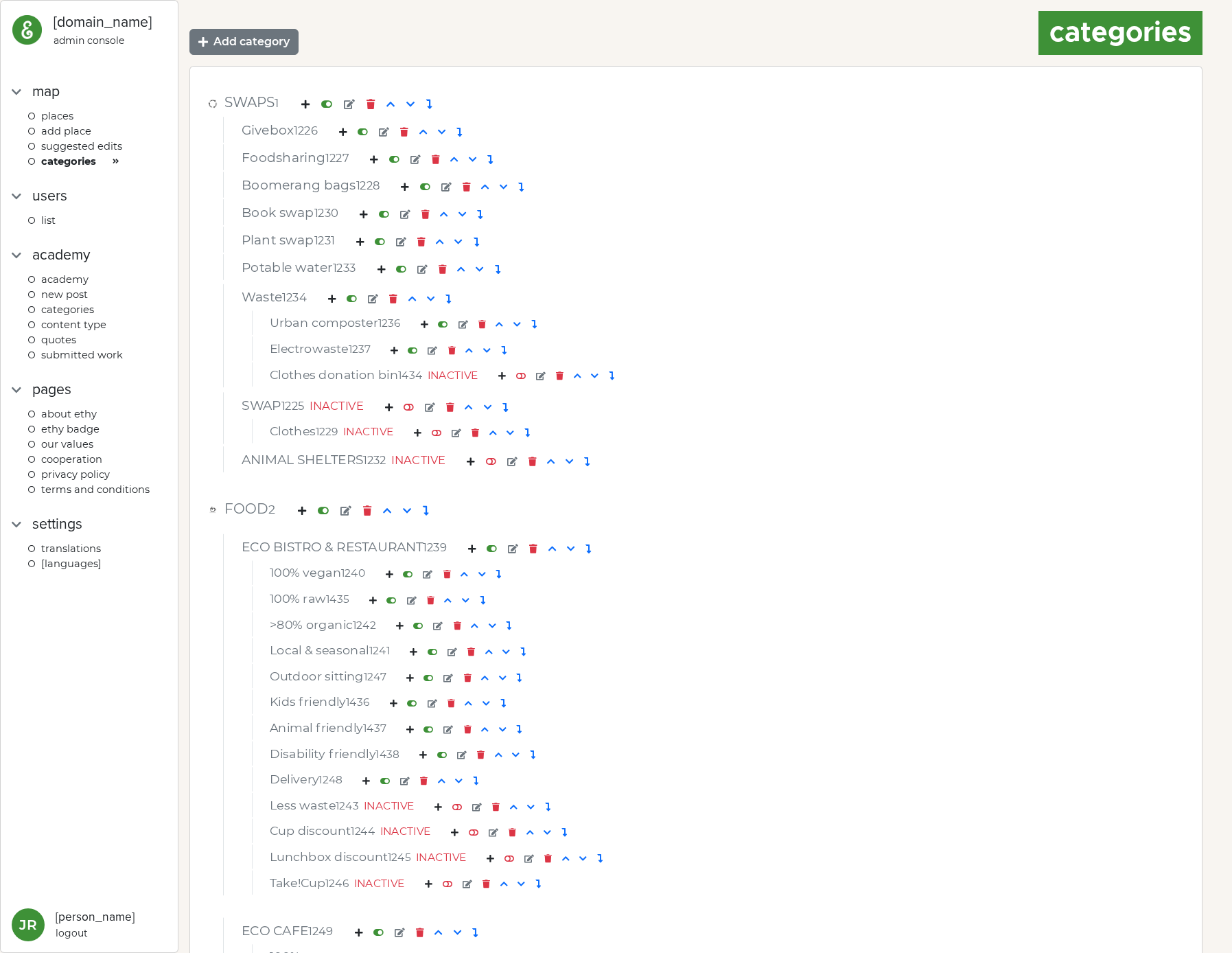
click at [1080, 273] on div "Potable water 1233" at bounding box center [696, 269] width 930 height 20
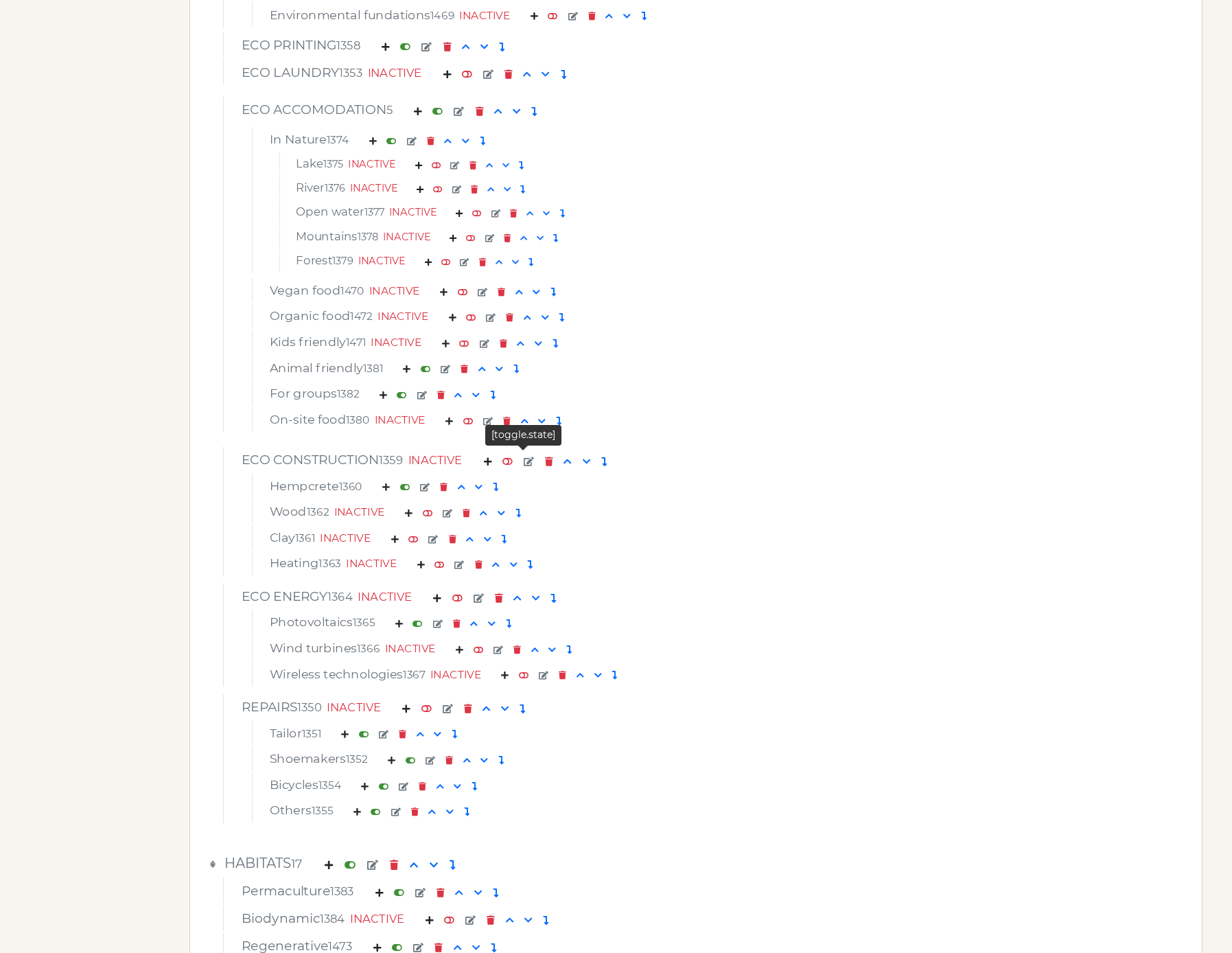
scroll to position [5156, 0]
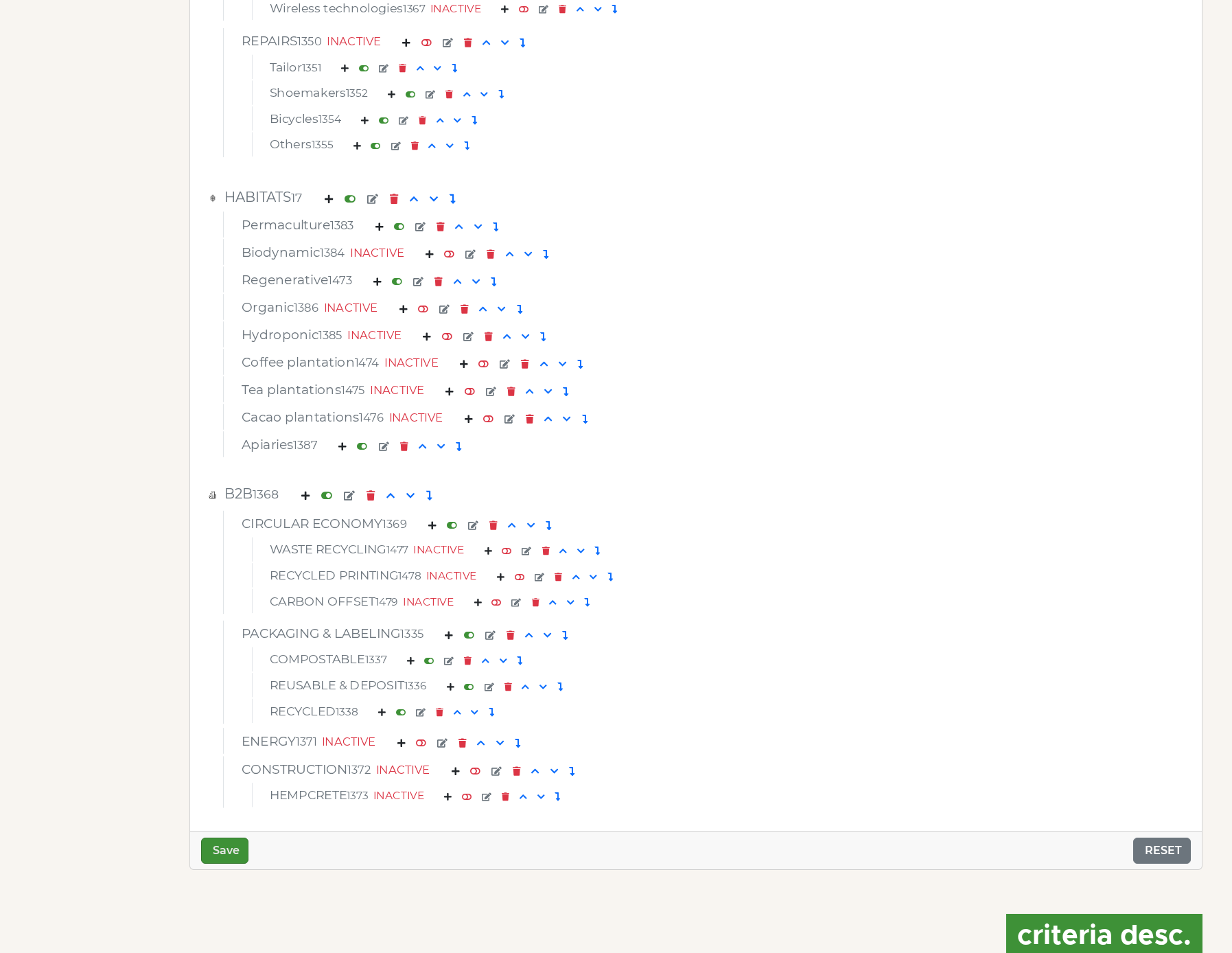
click at [428, 310] on em at bounding box center [423, 308] width 11 height 9
click at [220, 857] on button "Save" at bounding box center [224, 851] width 47 height 26
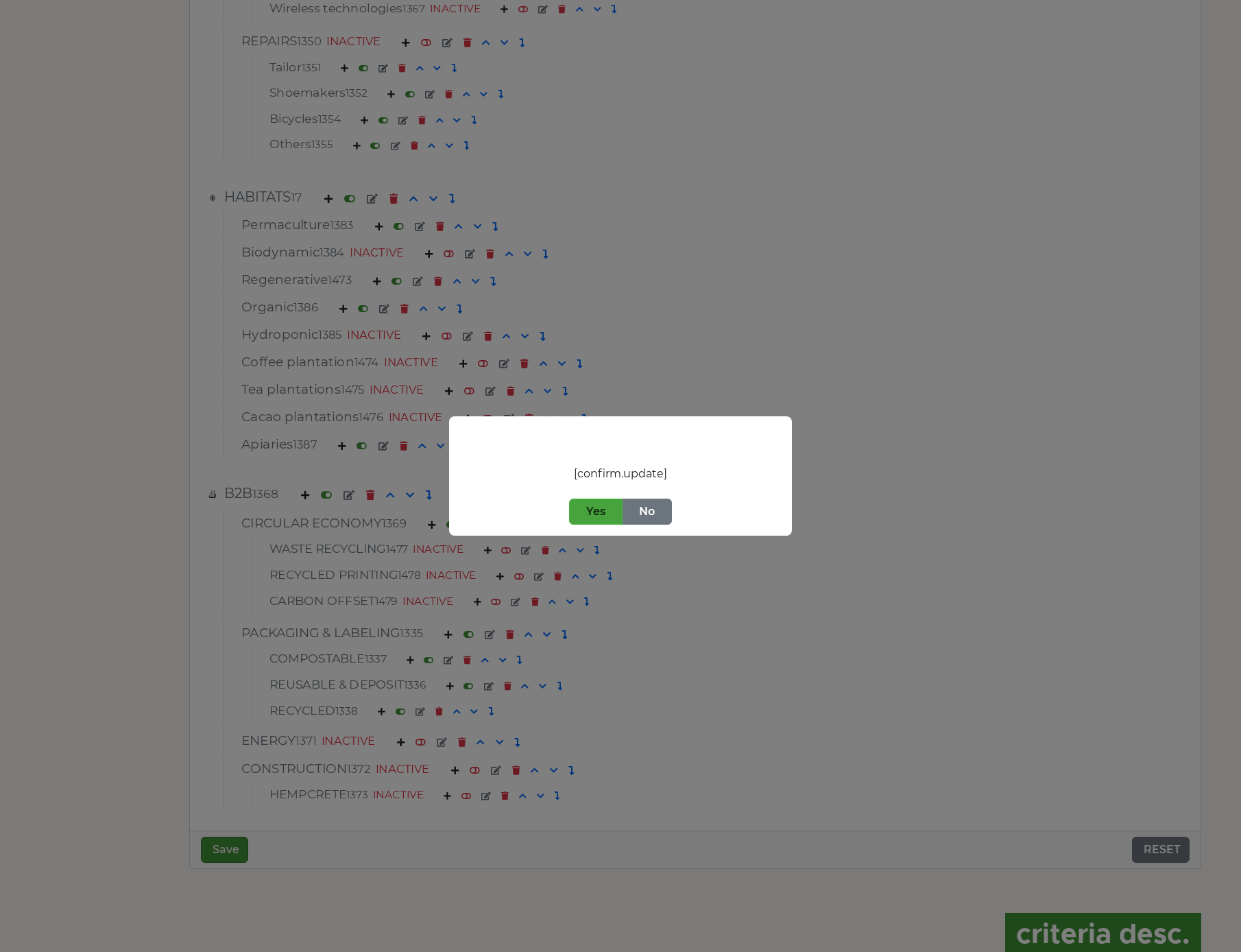
click at [601, 509] on button "Yes" at bounding box center [596, 512] width 53 height 26
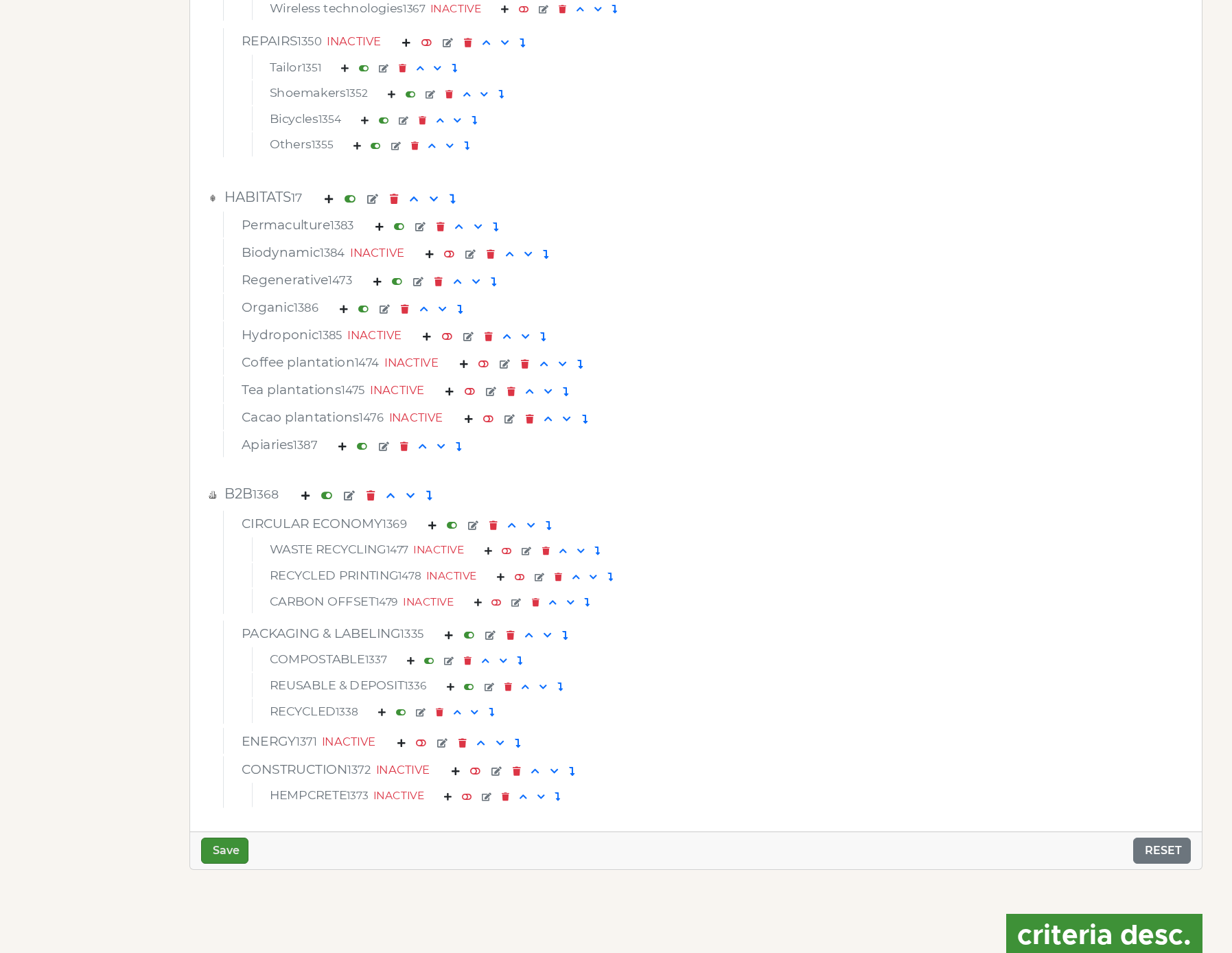
click at [1115, 655] on div "COMPOSTABLE 1337" at bounding box center [697, 662] width 873 height 19
click at [1048, 446] on div "Apiaries 1387" at bounding box center [696, 447] width 930 height 20
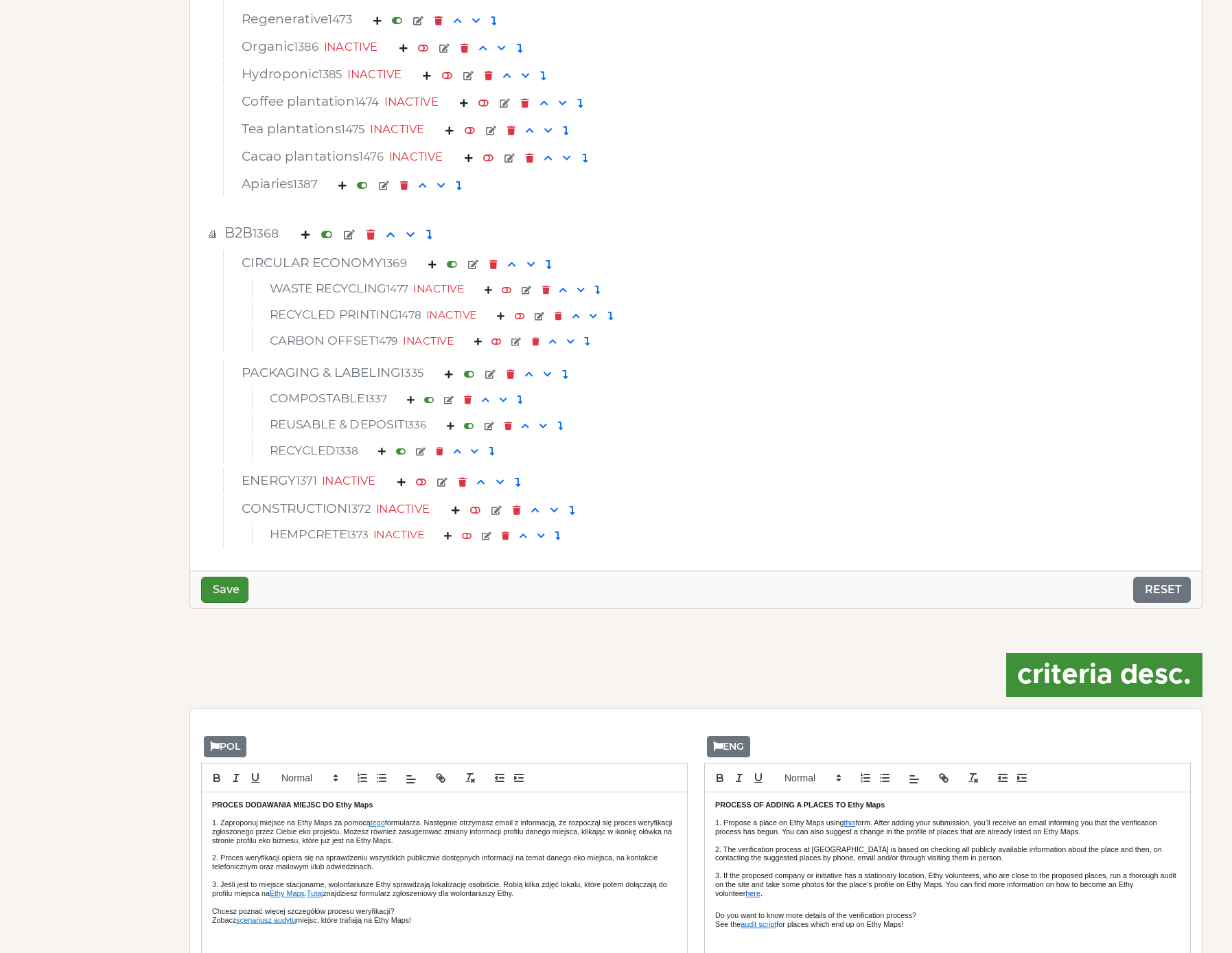
scroll to position [5284, 0]
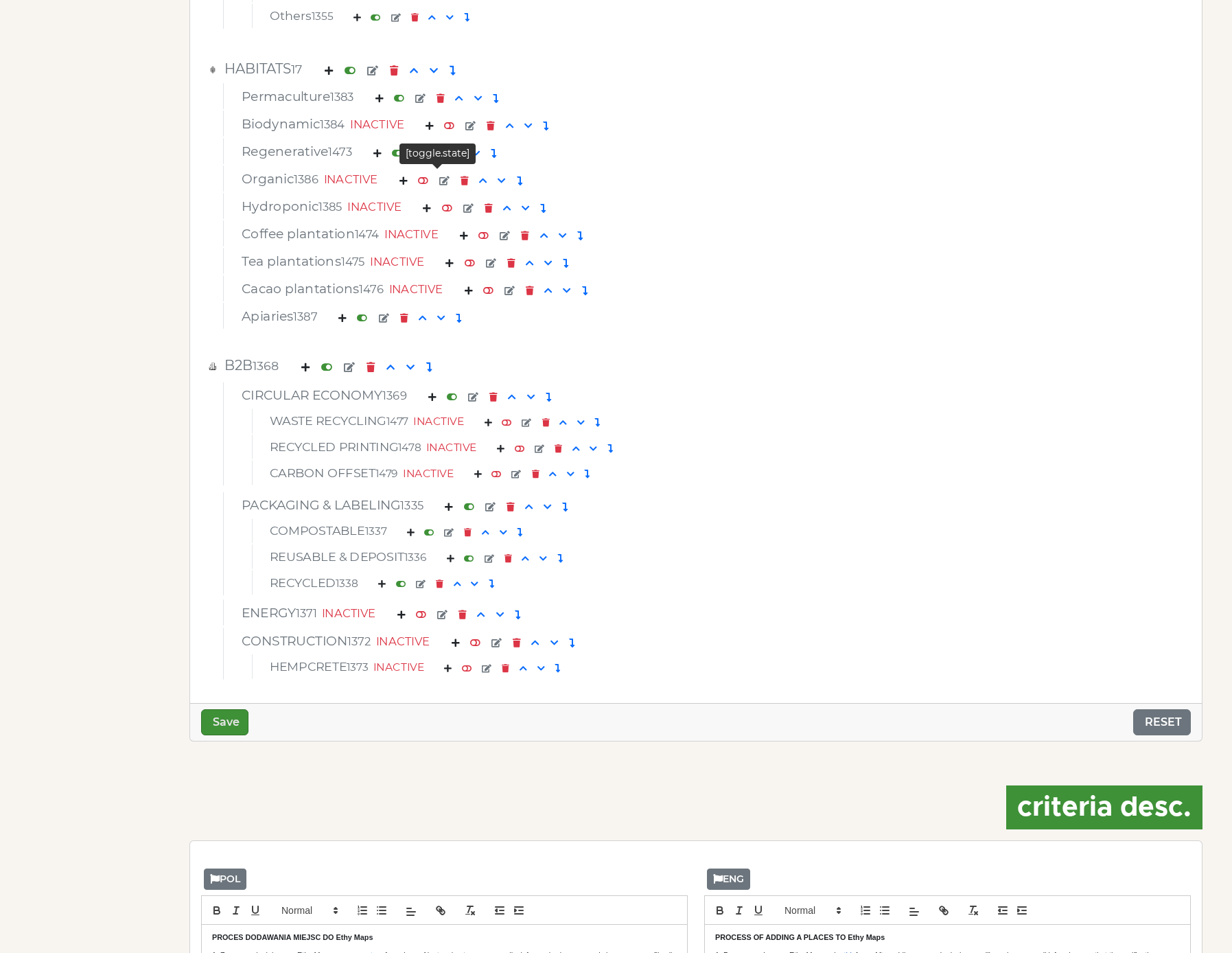
click at [428, 181] on em at bounding box center [423, 180] width 11 height 9
click at [239, 716] on button "Save" at bounding box center [224, 722] width 47 height 26
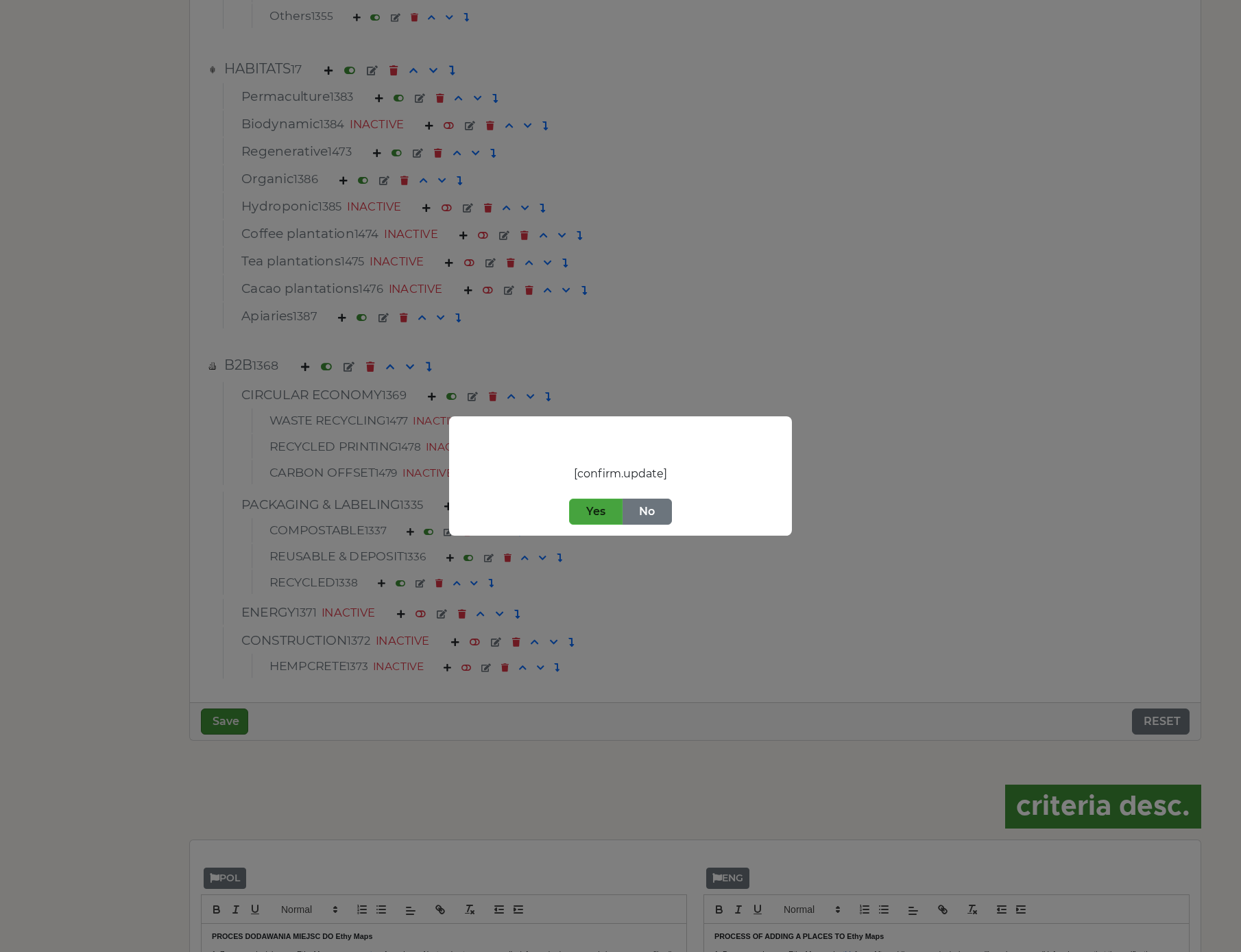
click at [599, 520] on button "Yes" at bounding box center [596, 512] width 53 height 26
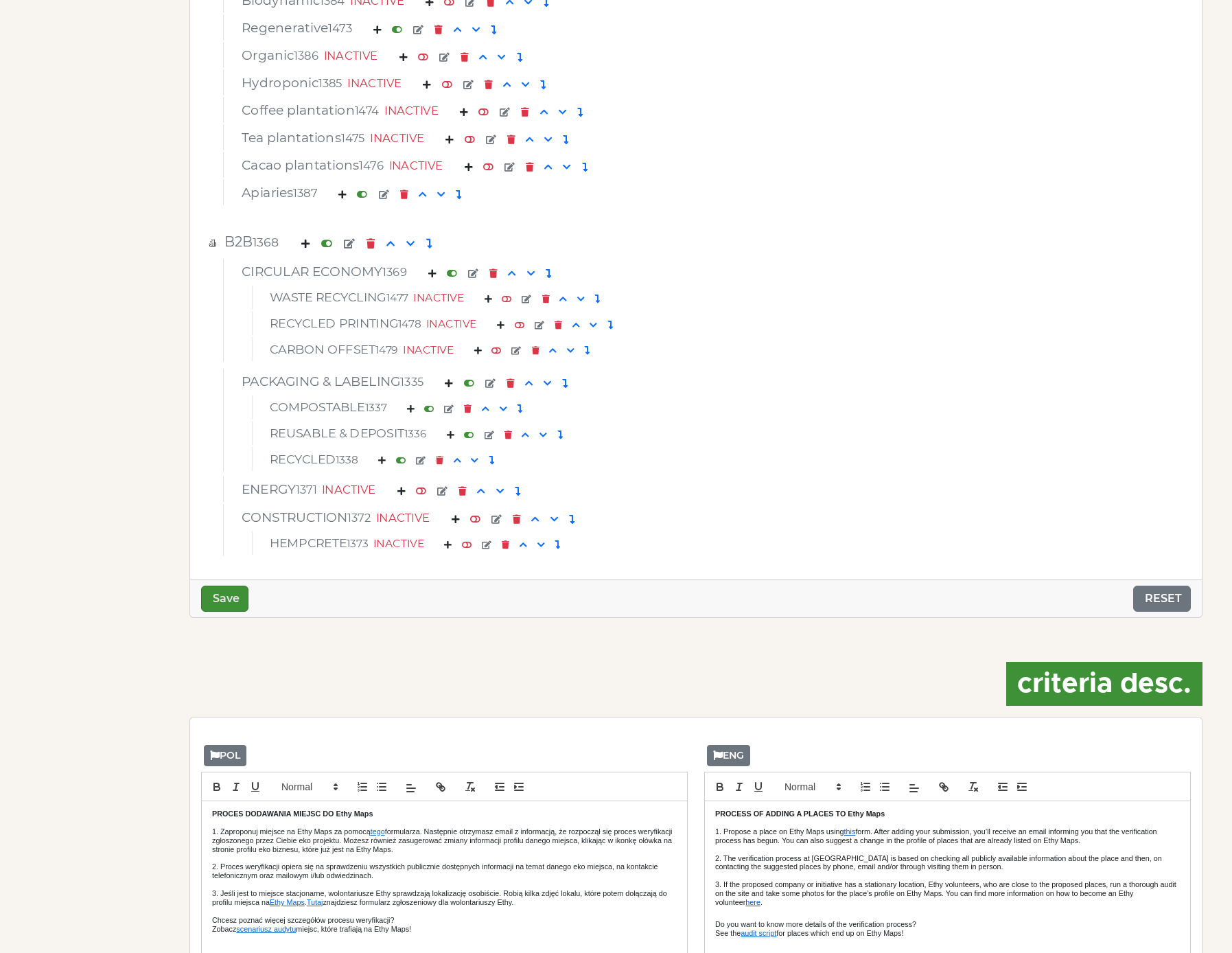
scroll to position [5083, 0]
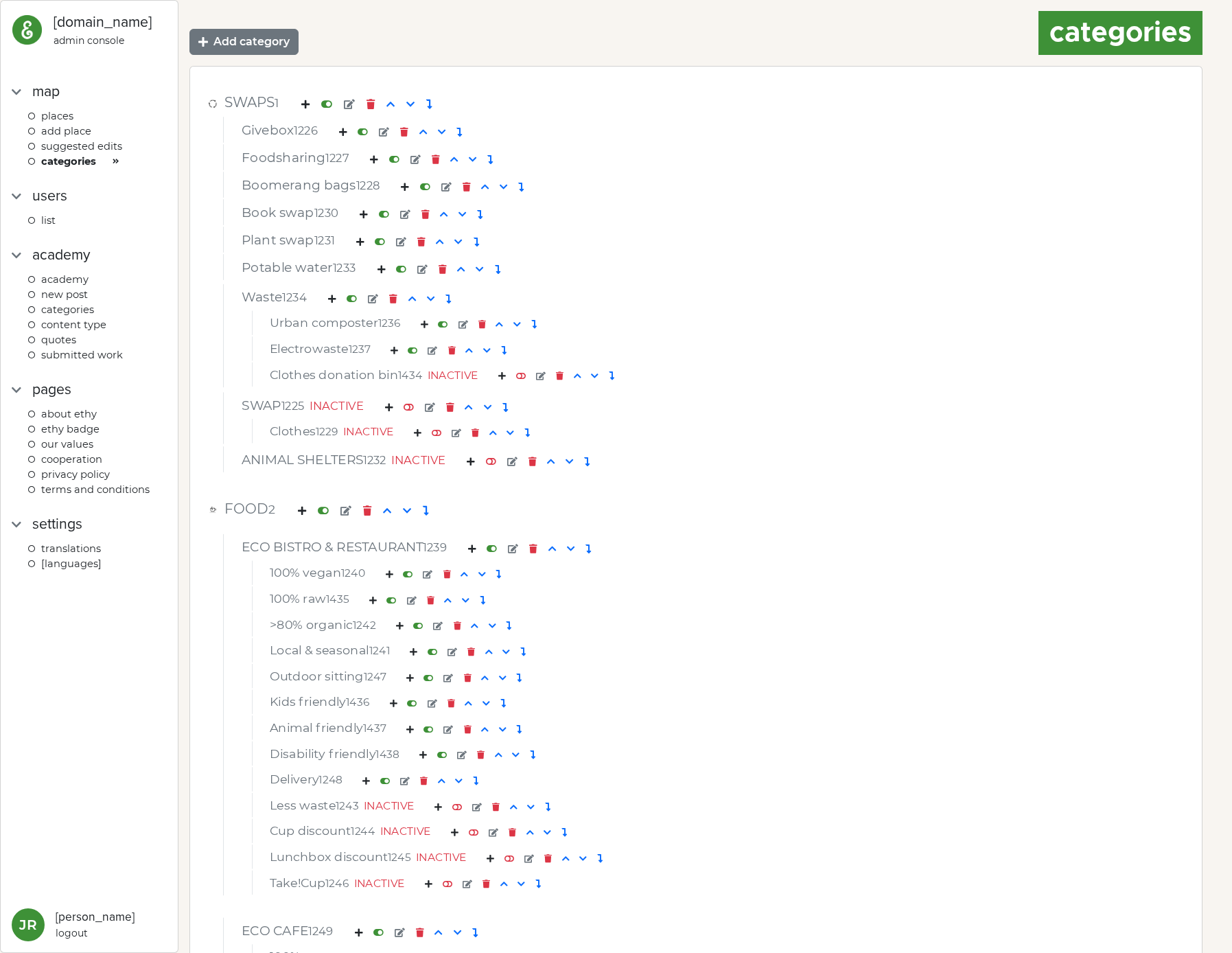
click at [460, 47] on div "Add category categories" at bounding box center [696, 33] width 1012 height 44
click at [1089, 479] on div "SWAPS 1 Givebox 1226 Foodsharing 1227 Boomerang bags 1228 Book swap 1230 Plant …" at bounding box center [696, 281] width 990 height 407
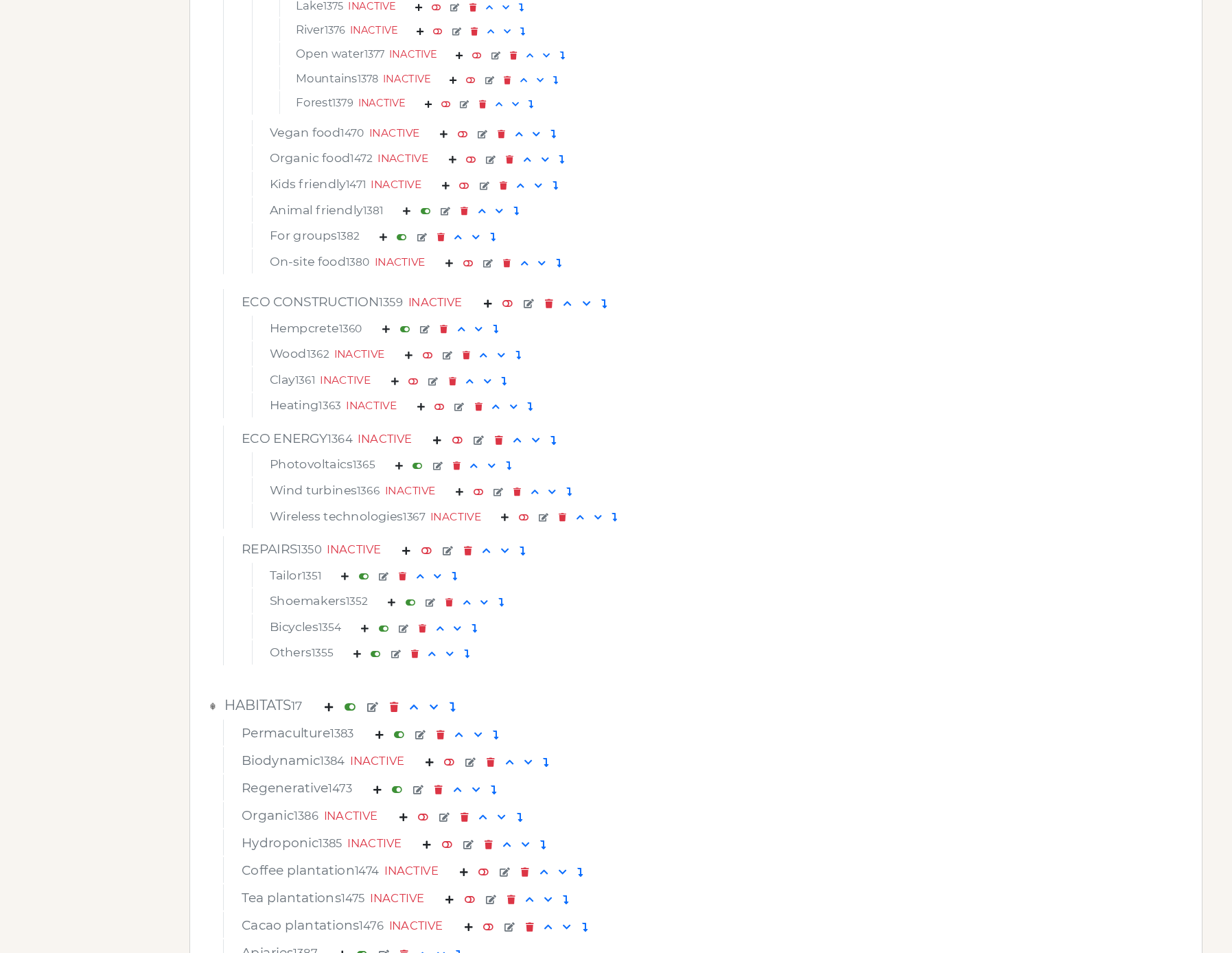
scroll to position [5058, 0]
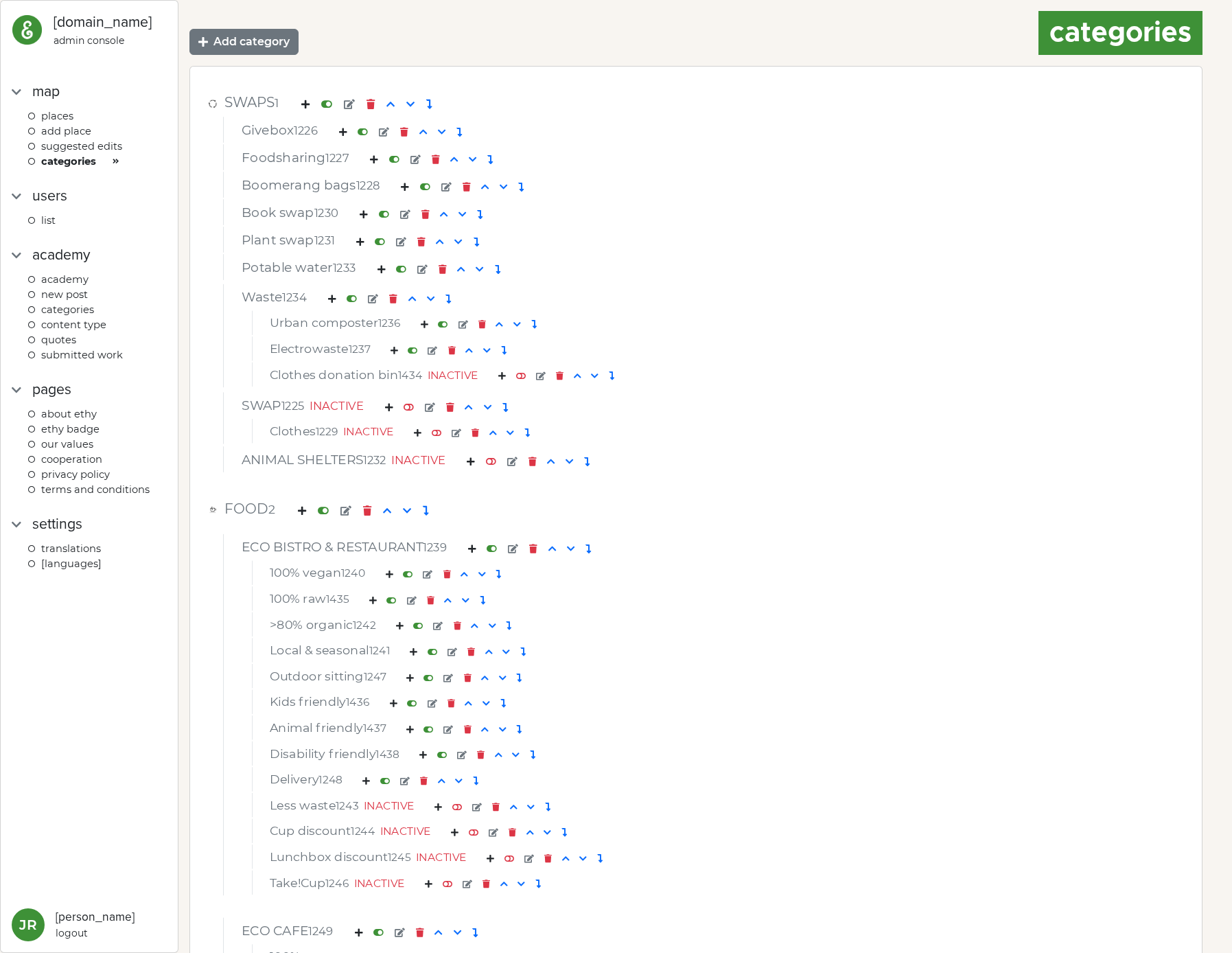
click at [117, 127] on div "ADD PLACE" at bounding box center [97, 130] width 139 height 15
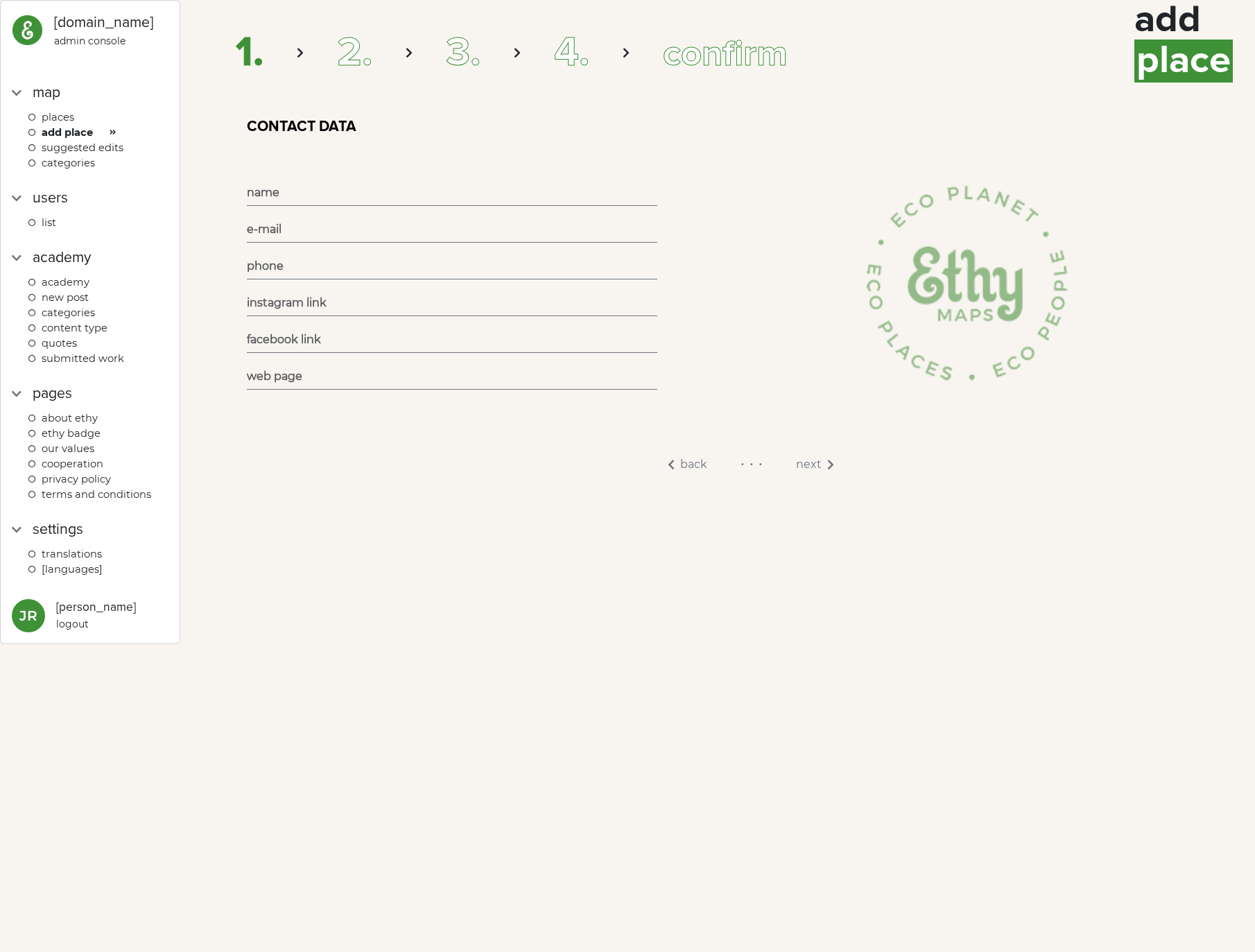
click at [104, 119] on div "Places" at bounding box center [98, 117] width 140 height 16
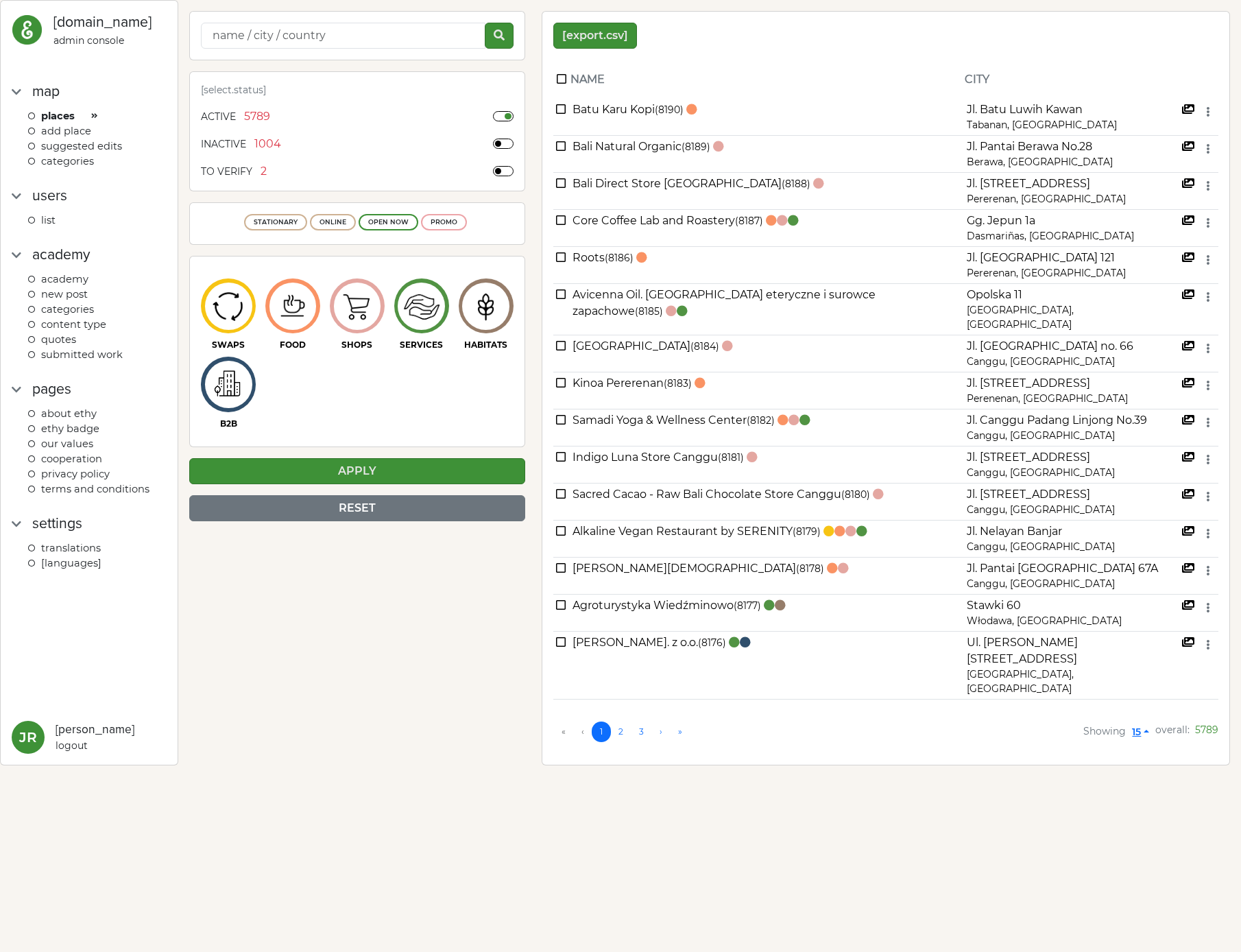
click at [96, 155] on div "categories" at bounding box center [97, 161] width 138 height 15
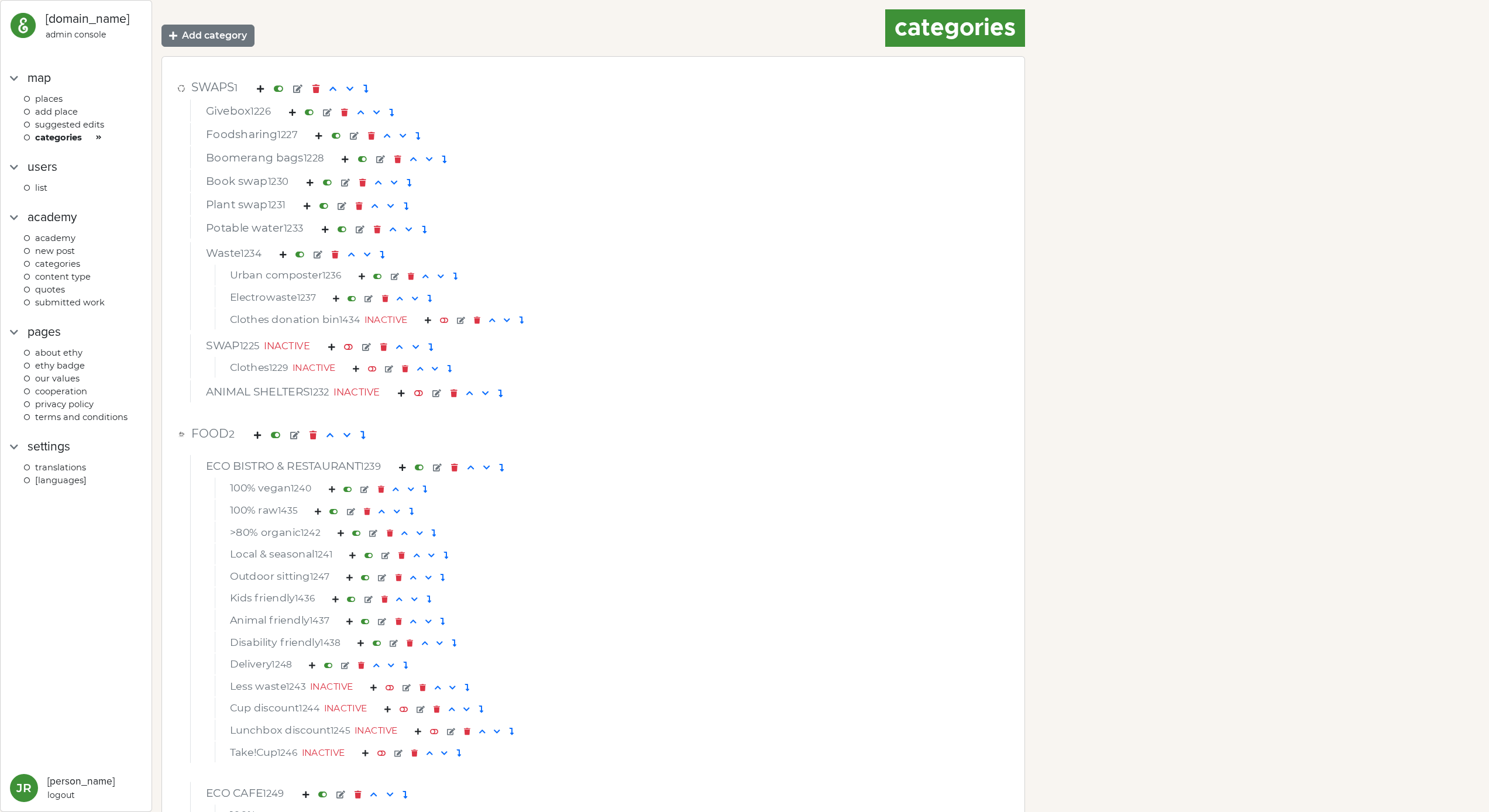
click at [13, 36] on img at bounding box center [23, 26] width 26 height 26
select select
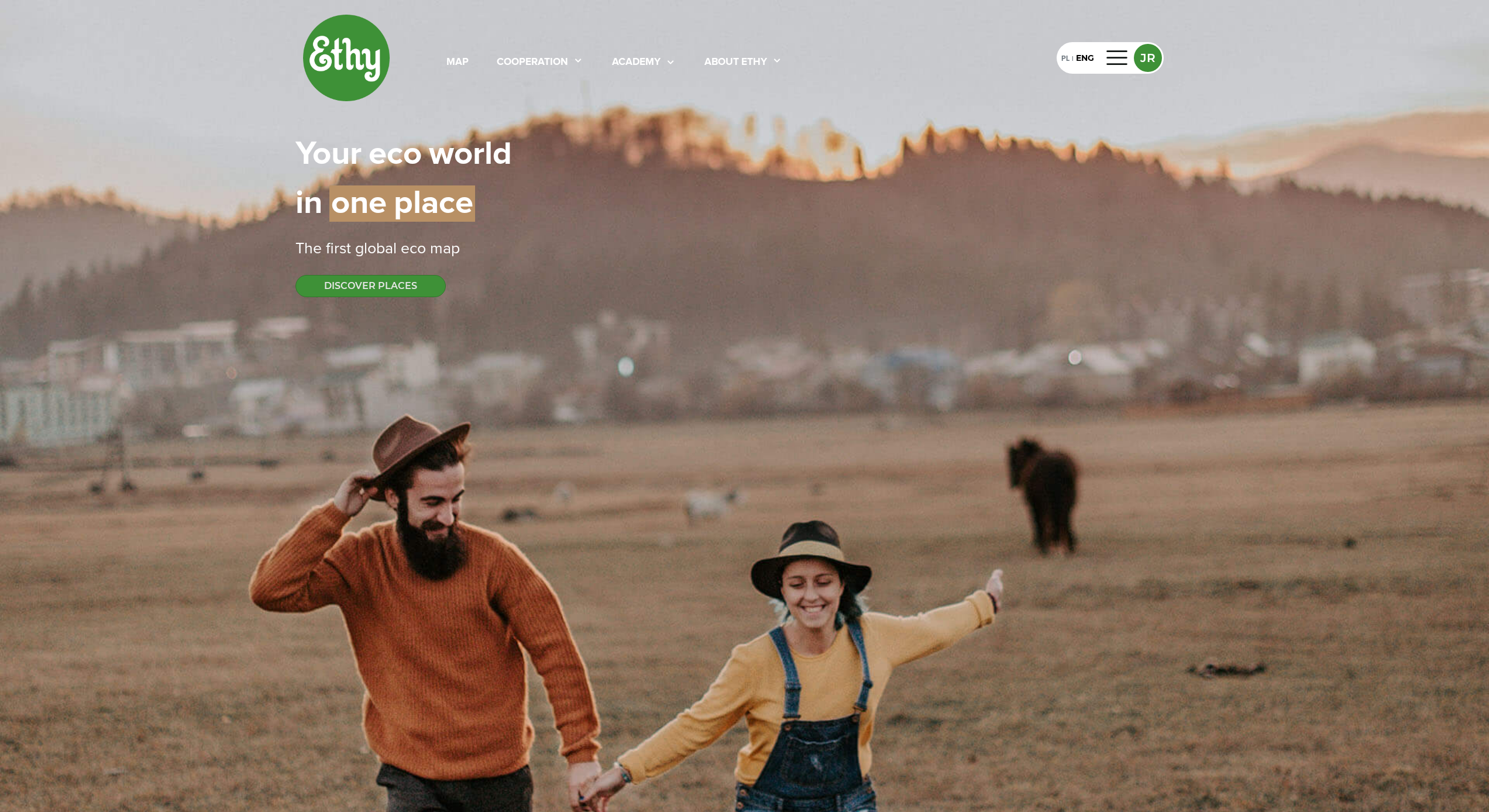
select select
click at [1120, 53] on div at bounding box center [1117, 57] width 28 height 19
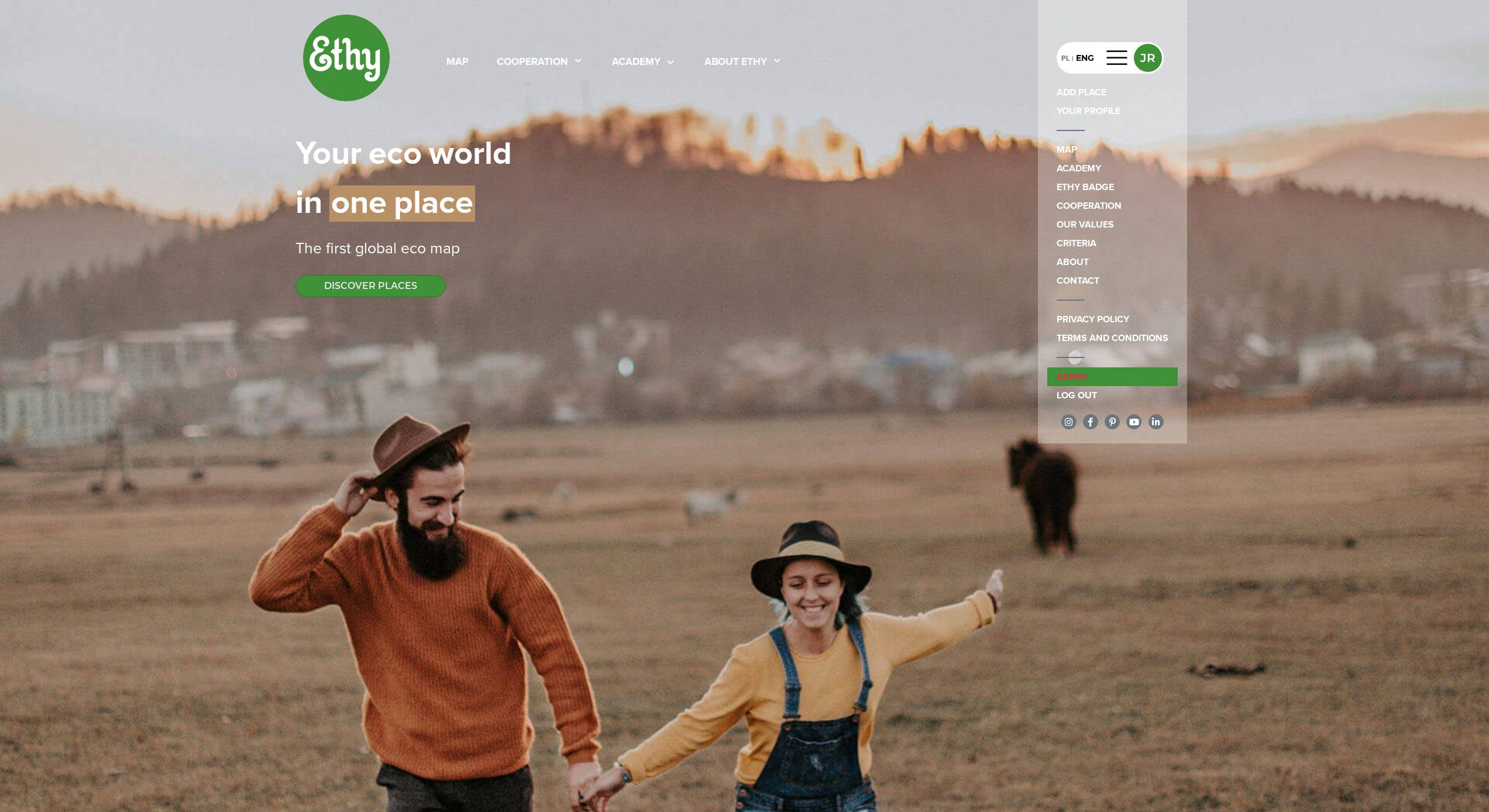
click at [1104, 377] on link "admin" at bounding box center [1112, 376] width 131 height 19
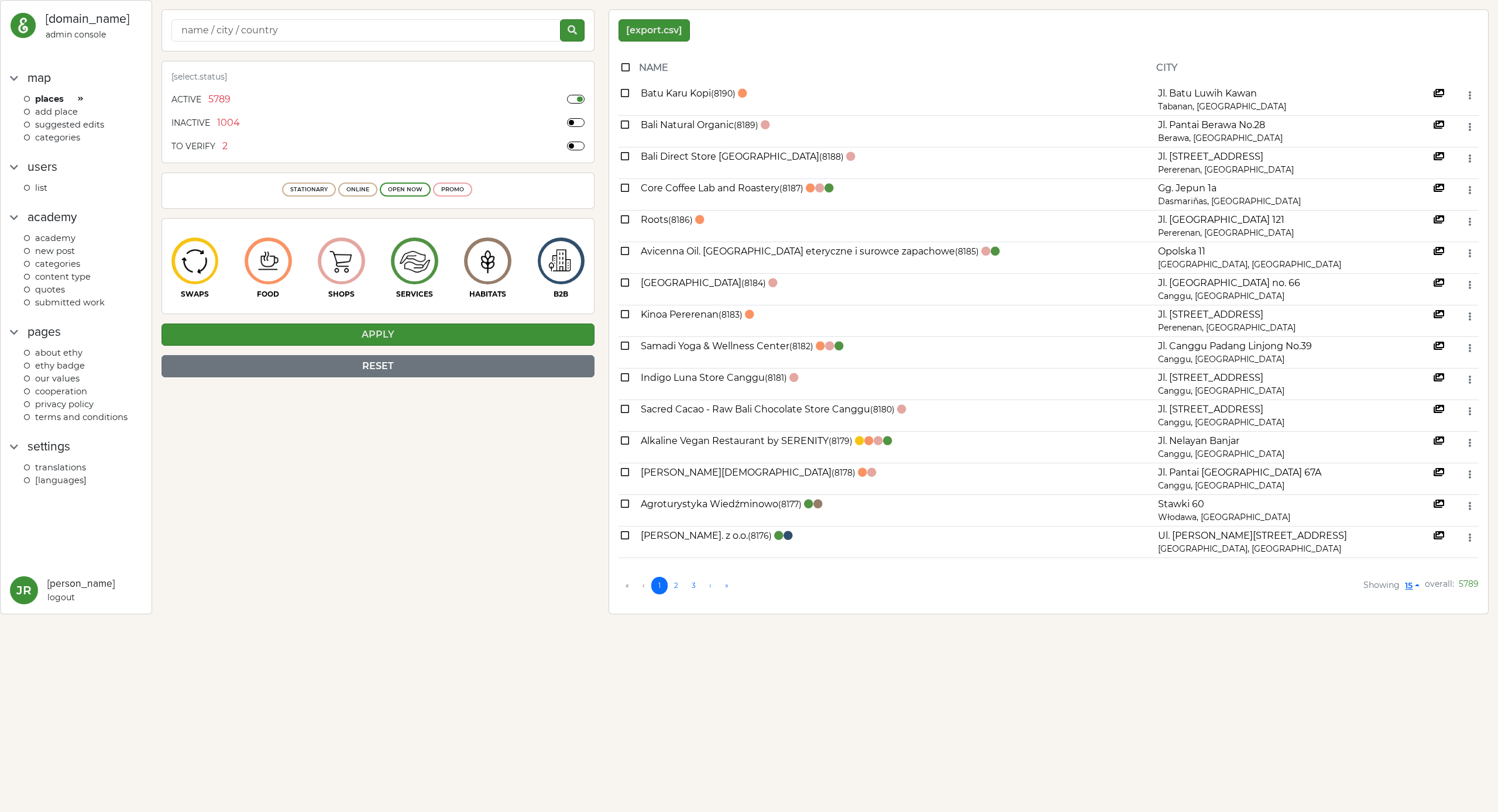
click at [52, 137] on span "categories" at bounding box center [57, 137] width 45 height 10
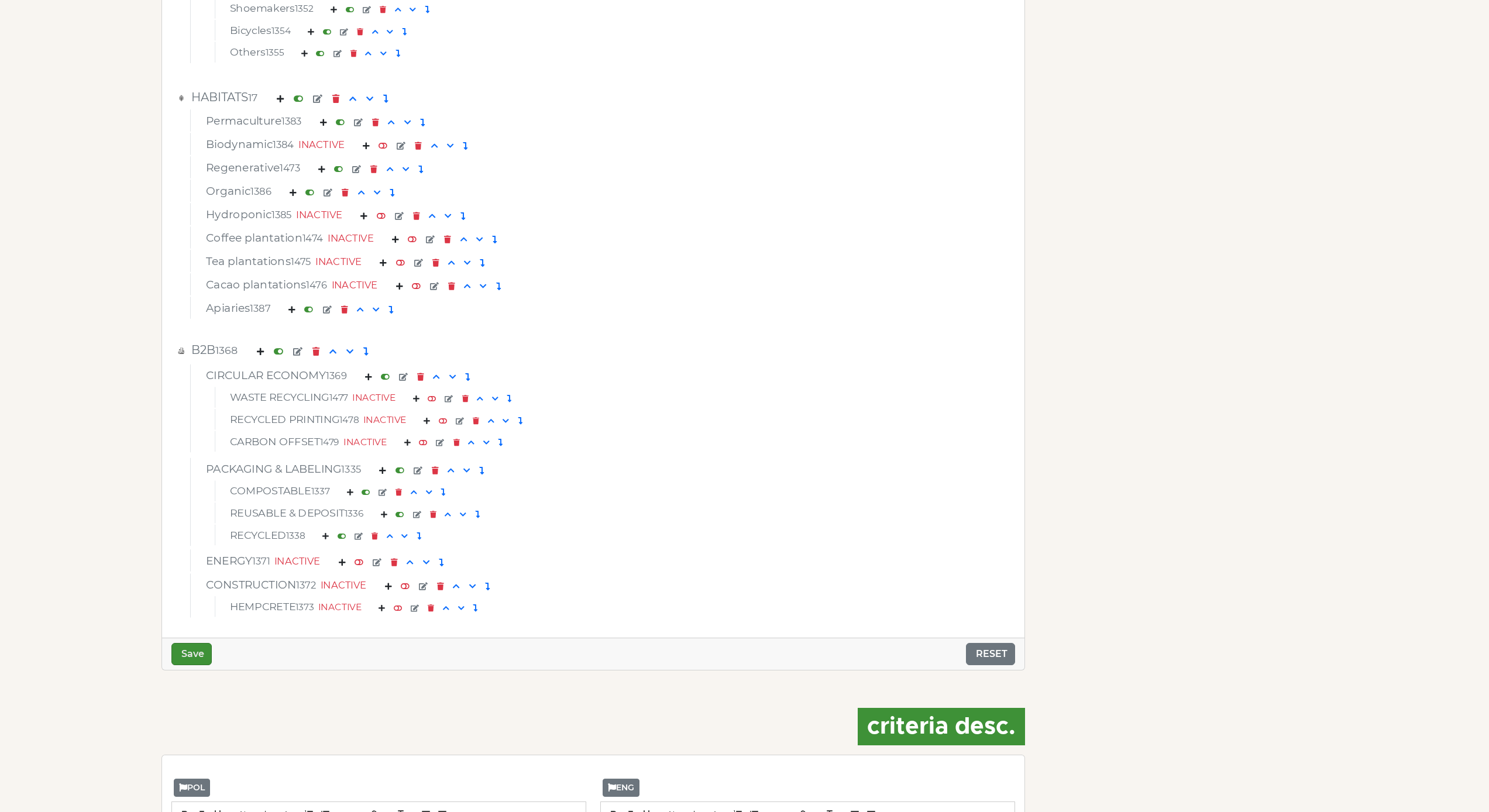
scroll to position [4331, 0]
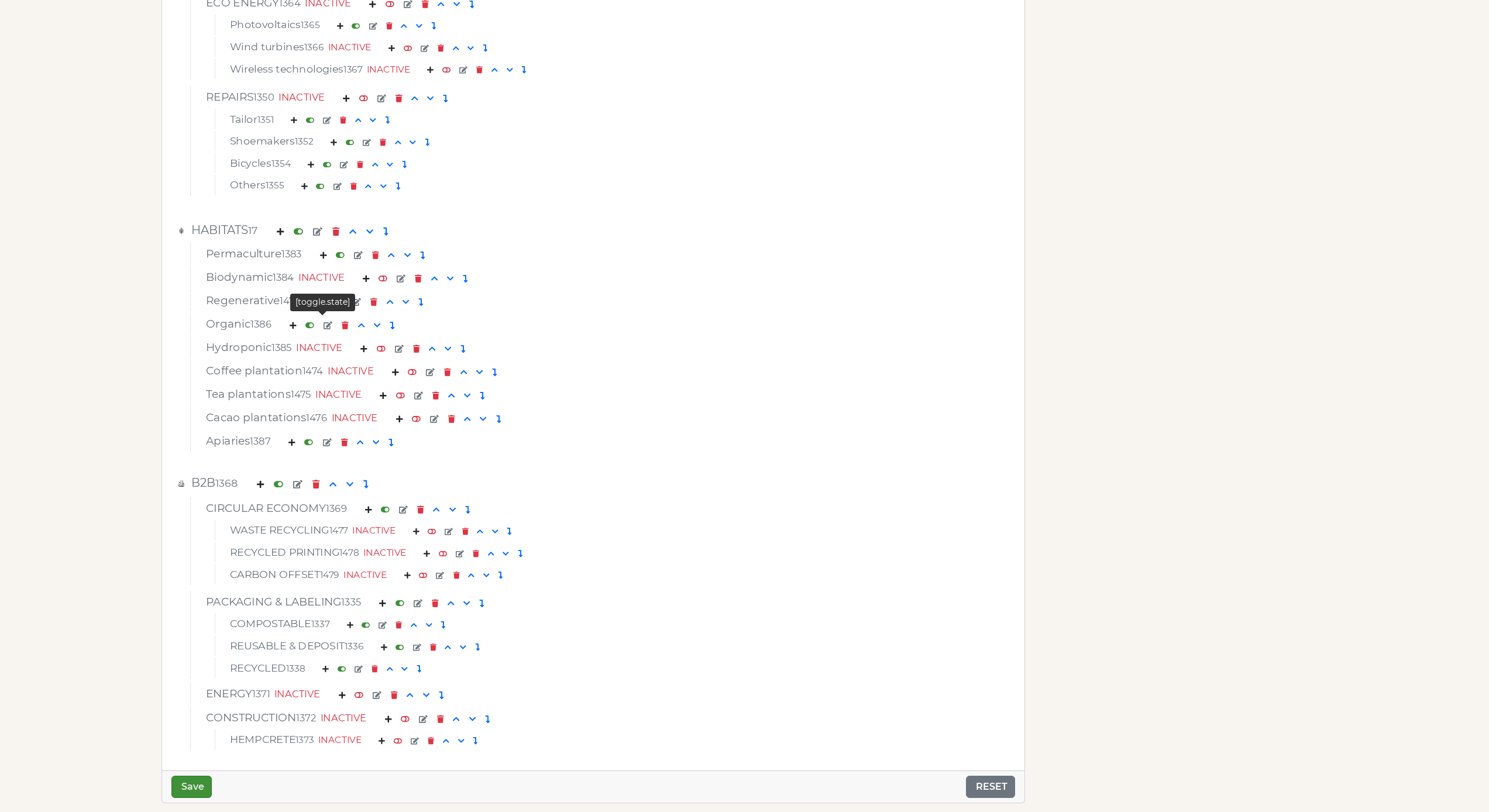
click at [320, 324] on div at bounding box center [309, 325] width 19 height 17
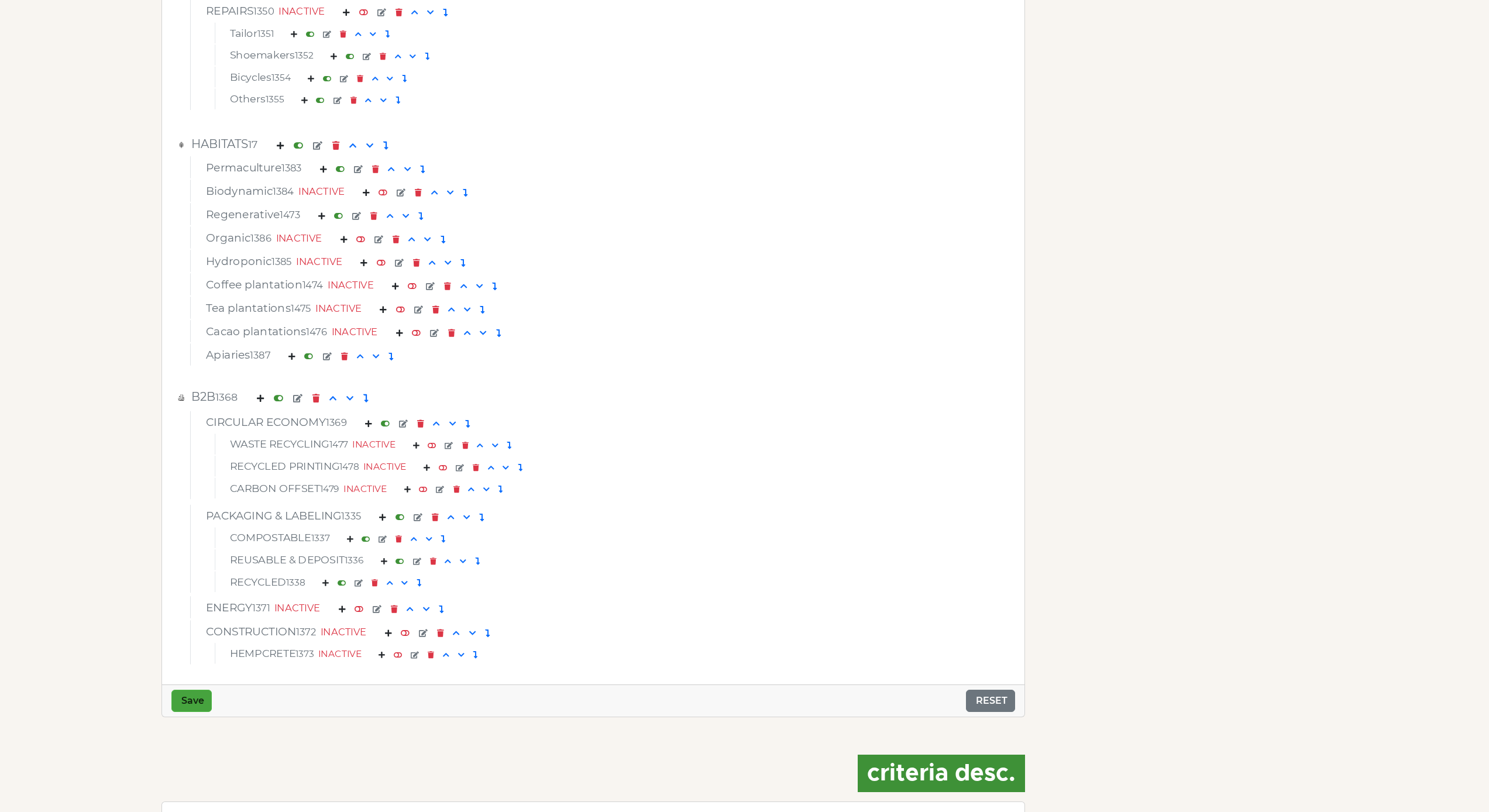
click at [206, 706] on button "Save" at bounding box center [191, 701] width 40 height 22
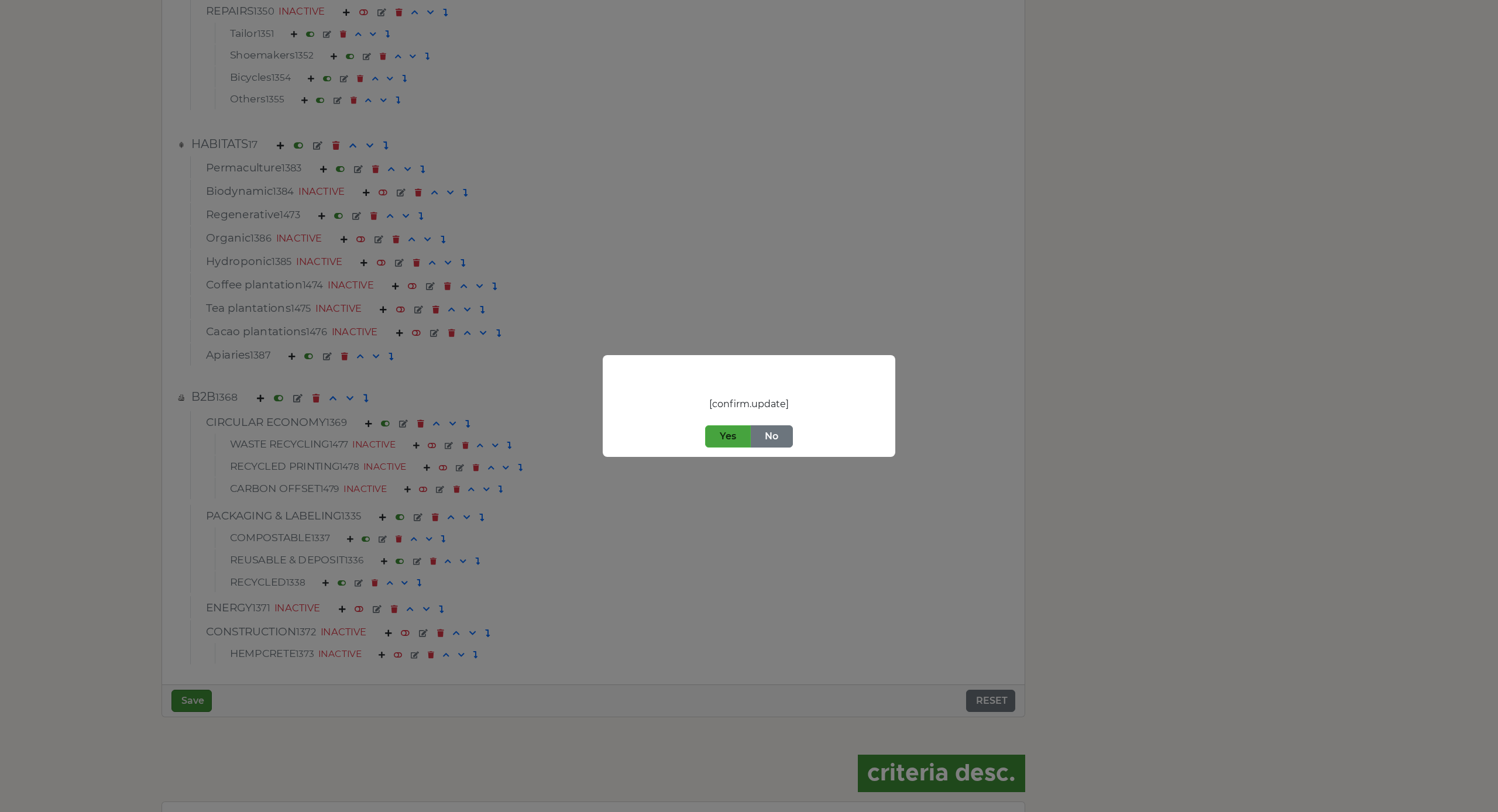
click at [724, 434] on button "Yes" at bounding box center [728, 436] width 46 height 22
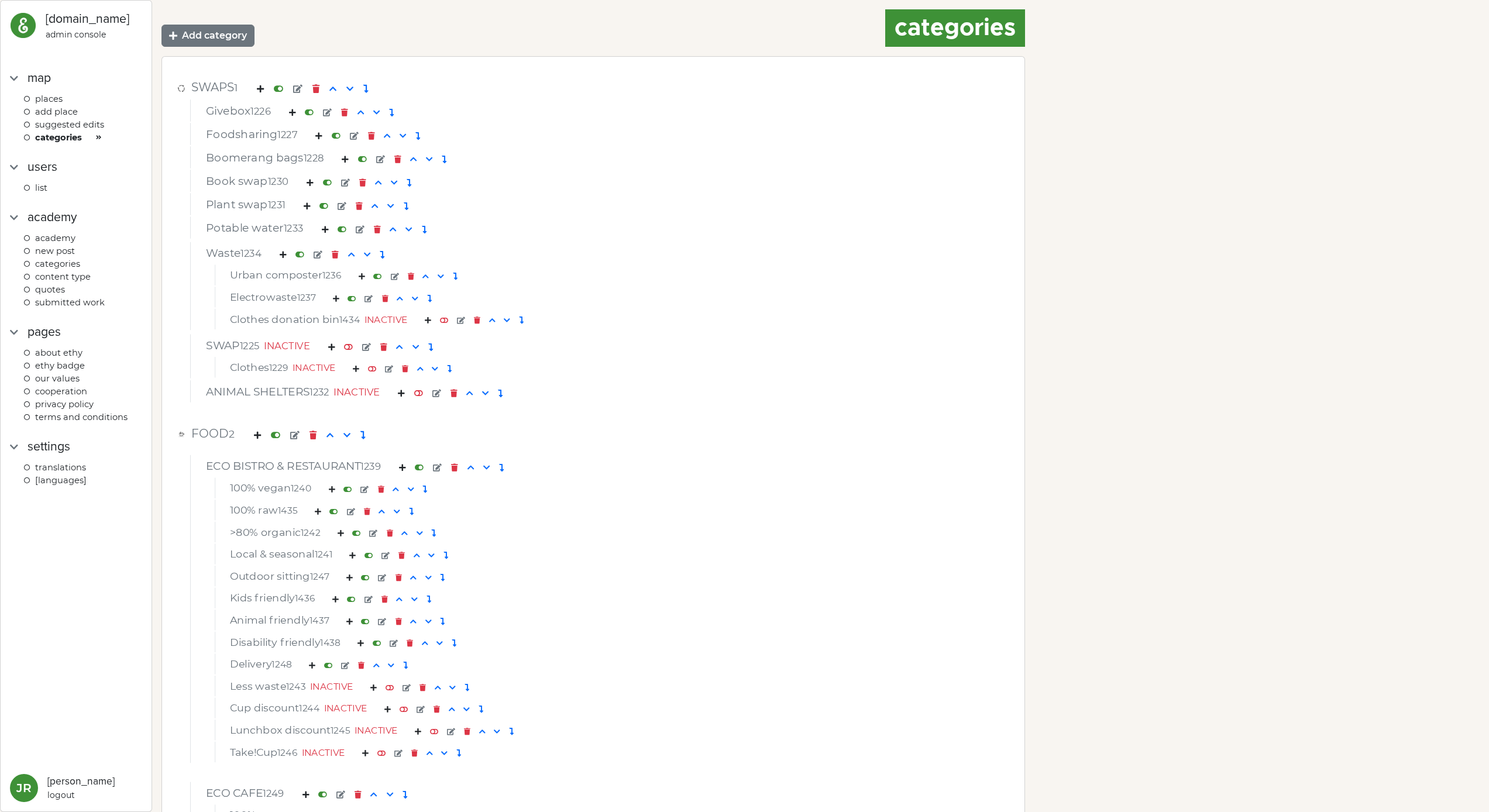
scroll to position [389, 0]
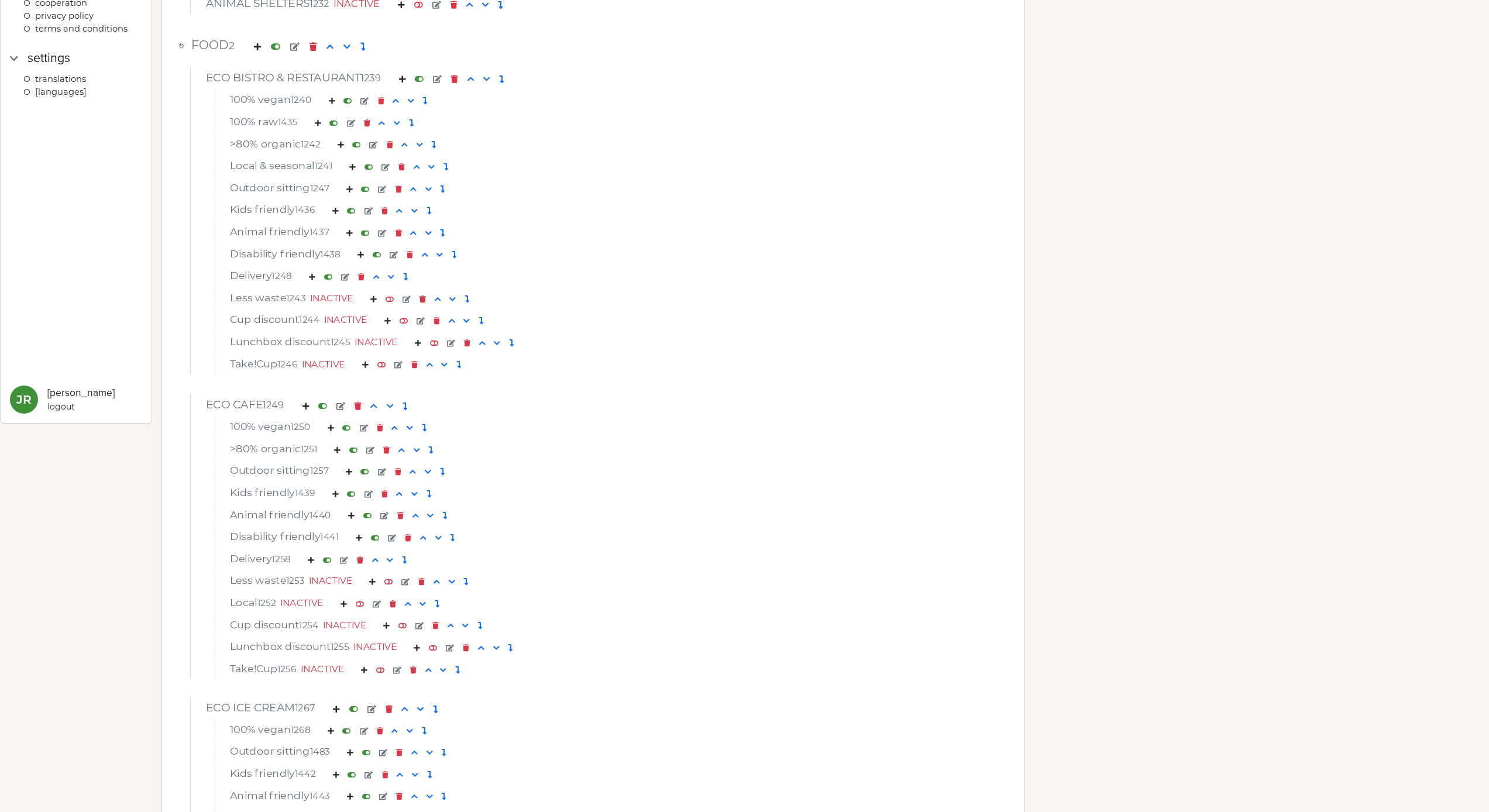
click at [981, 347] on div "100% vegan 1240 100% raw 1435 >80% organic 1242 Local & seasonal 1241 Outdoor s…" at bounding box center [593, 231] width 806 height 286
